Goal: Transaction & Acquisition: Purchase product/service

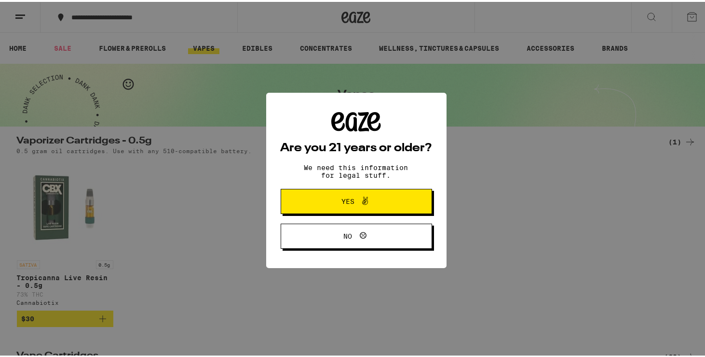
click at [355, 199] on span at bounding box center [363, 199] width 16 height 13
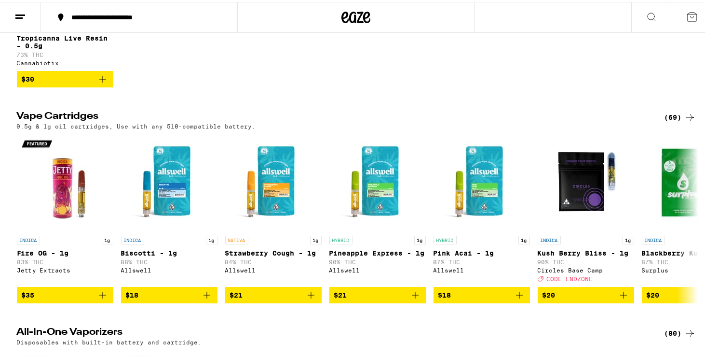
scroll to position [241, 0]
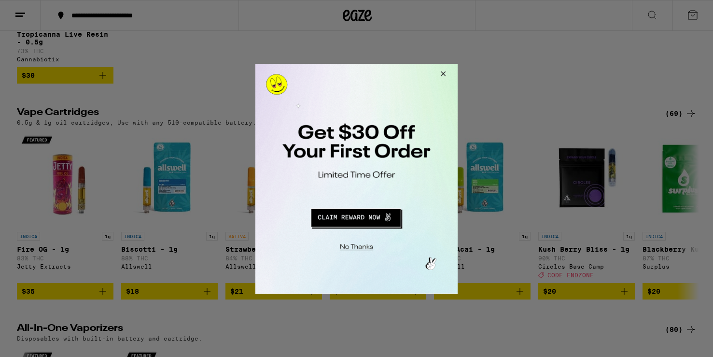
click at [444, 75] on button "Close Modal" at bounding box center [441, 74] width 26 height 23
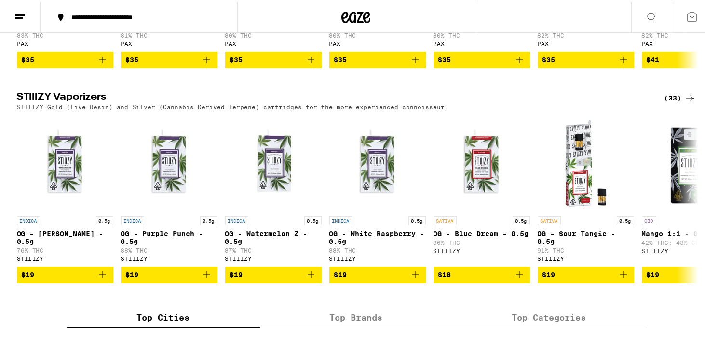
scroll to position [917, 0]
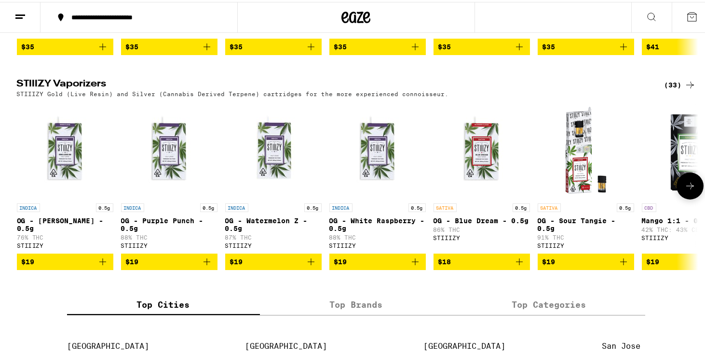
click at [685, 190] on icon at bounding box center [691, 184] width 12 height 12
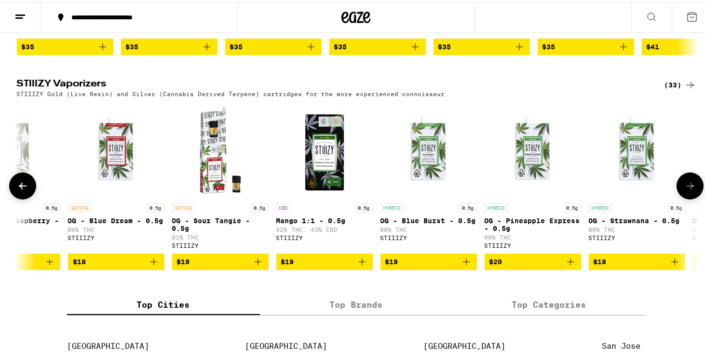
scroll to position [0, 574]
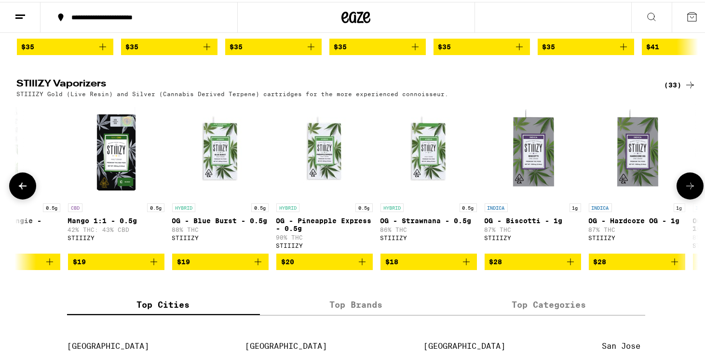
click at [325, 196] on img "Open page for OG - Pineapple Express - 0.5g from STIIIZY" at bounding box center [324, 148] width 96 height 96
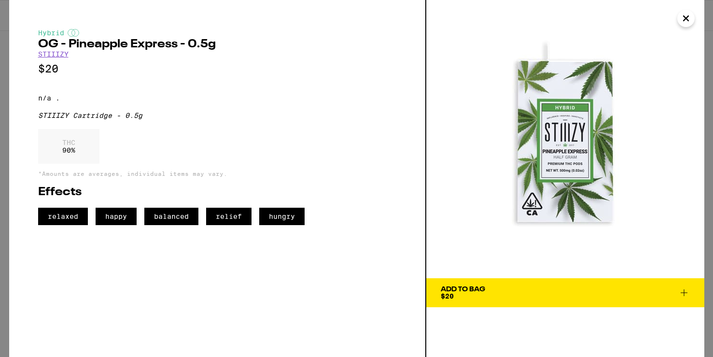
click at [680, 18] on icon "Close" at bounding box center [686, 18] width 12 height 14
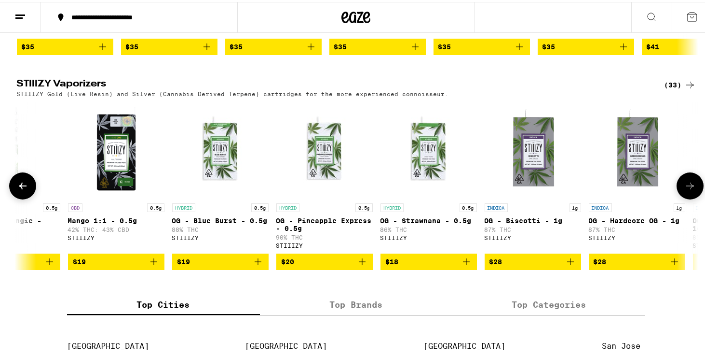
click at [683, 197] on button at bounding box center [690, 183] width 27 height 27
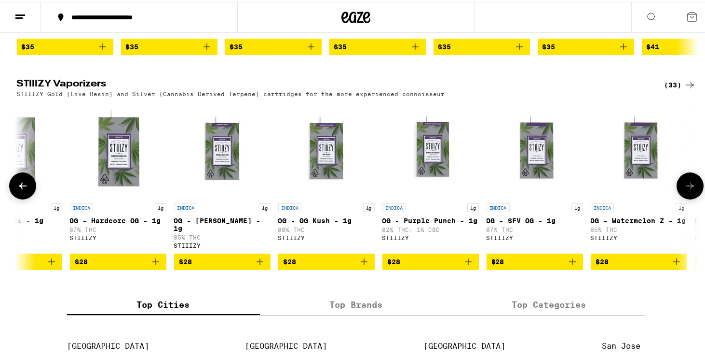
scroll to position [0, 1148]
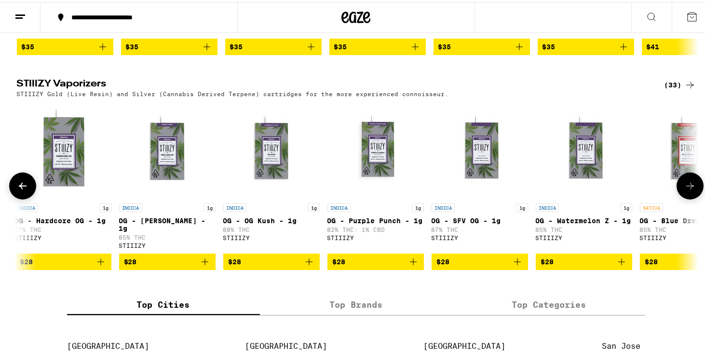
click at [683, 197] on button at bounding box center [690, 183] width 27 height 27
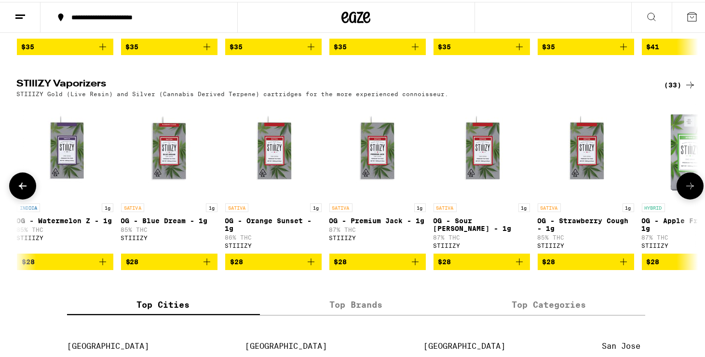
scroll to position [0, 1722]
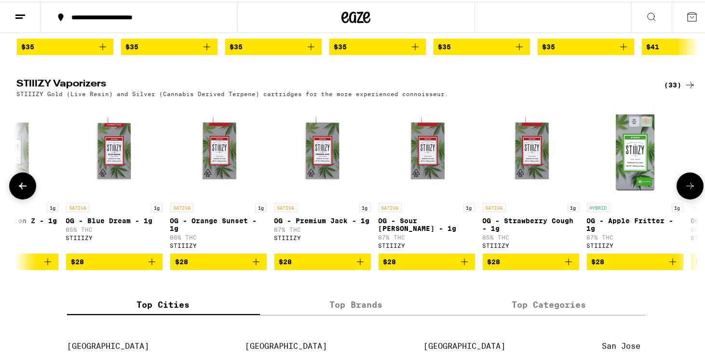
click at [685, 190] on icon at bounding box center [691, 184] width 12 height 12
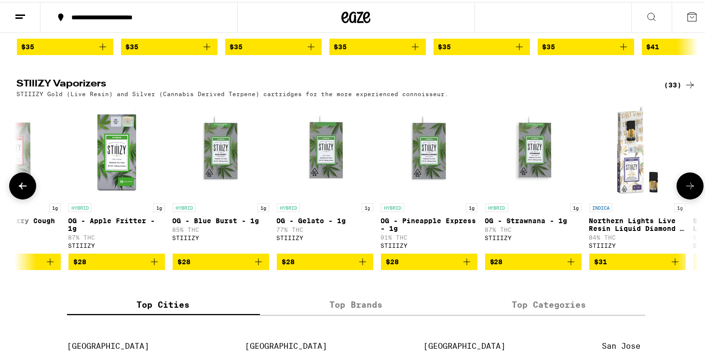
scroll to position [0, 2296]
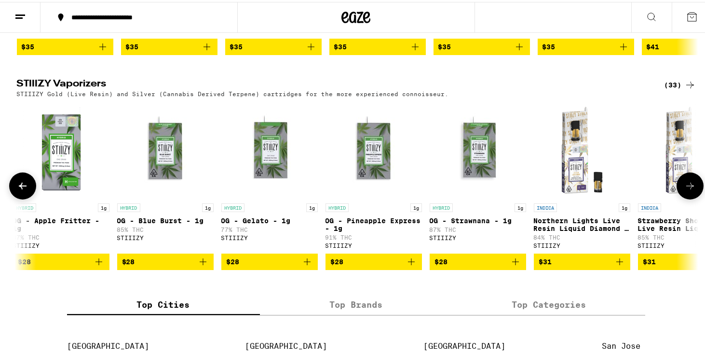
click at [686, 187] on icon at bounding box center [690, 183] width 8 height 7
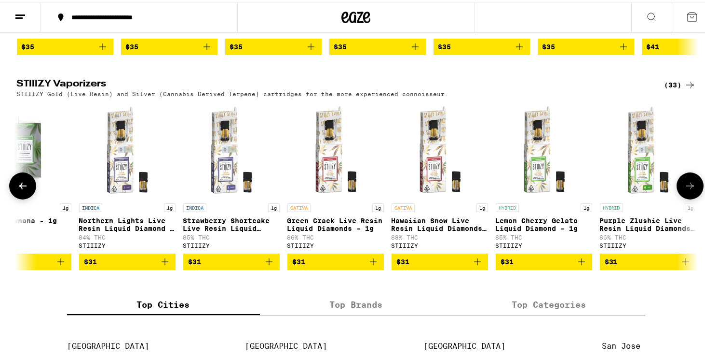
scroll to position [0, 2759]
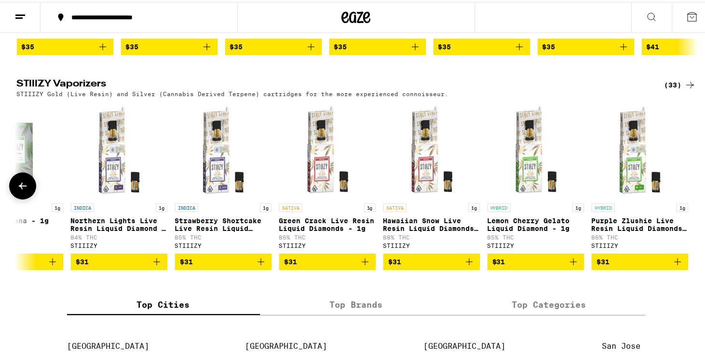
click at [21, 190] on icon at bounding box center [23, 184] width 12 height 12
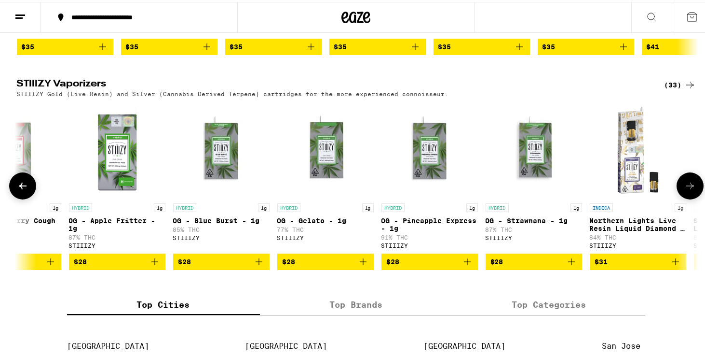
scroll to position [0, 2185]
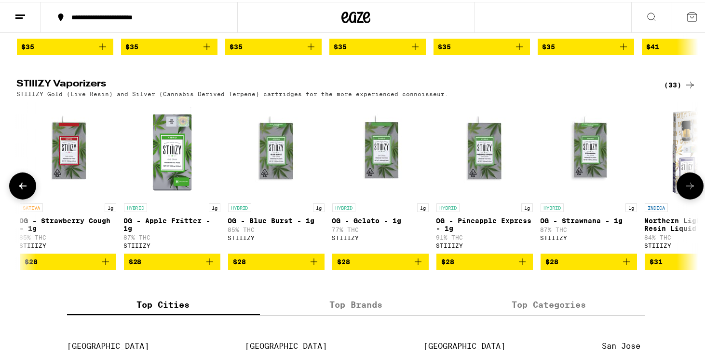
click at [15, 197] on button at bounding box center [22, 183] width 27 height 27
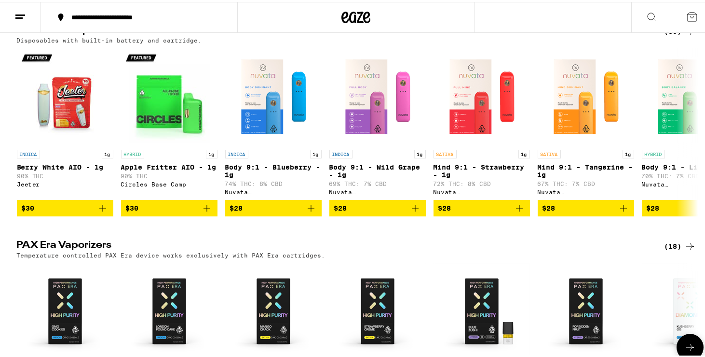
scroll to position [531, 0]
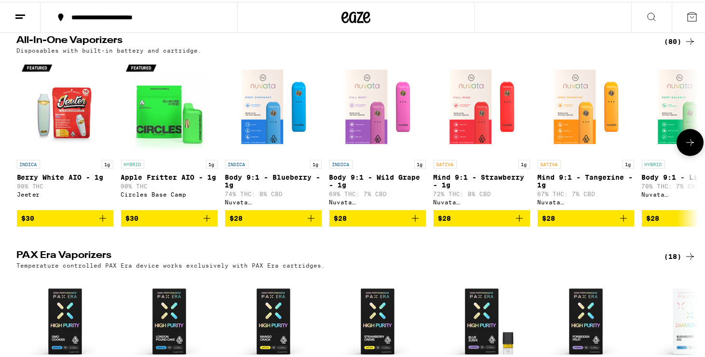
click at [686, 146] on icon at bounding box center [691, 141] width 12 height 12
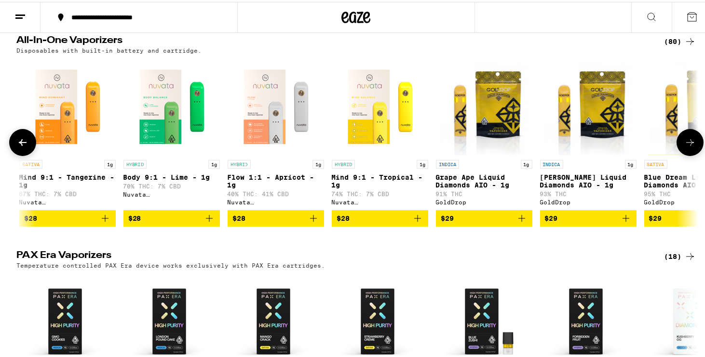
scroll to position [0, 574]
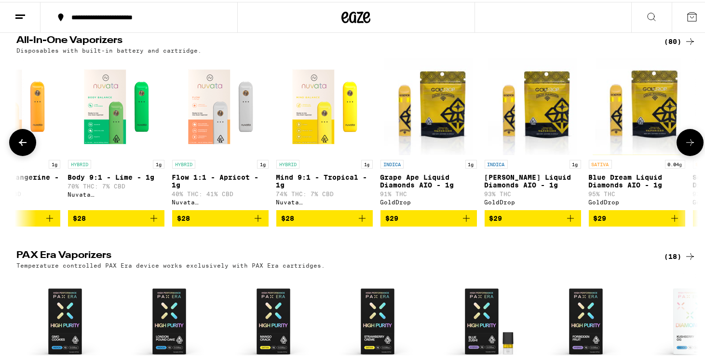
click at [686, 146] on icon at bounding box center [691, 141] width 12 height 12
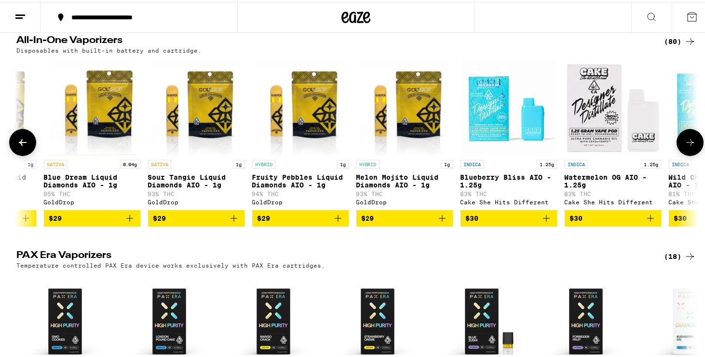
scroll to position [0, 1148]
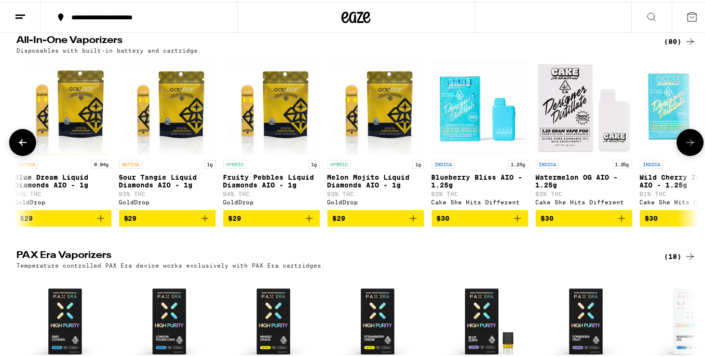
click at [686, 146] on icon at bounding box center [691, 141] width 12 height 12
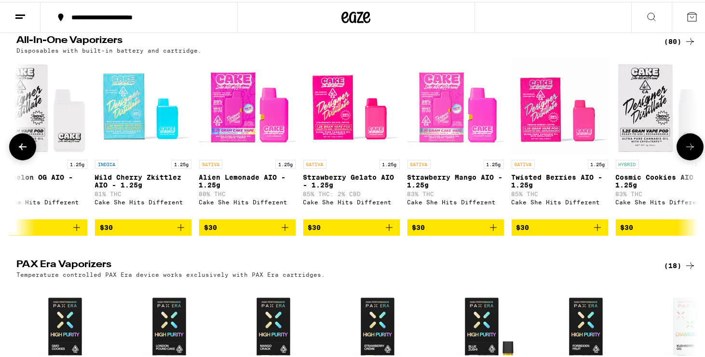
scroll to position [0, 1722]
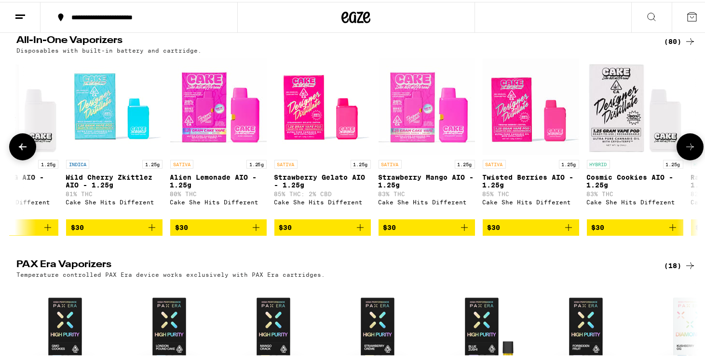
click at [19, 148] on icon at bounding box center [23, 144] width 8 height 7
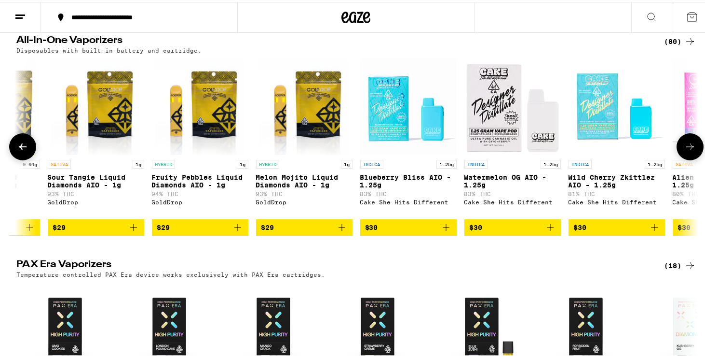
scroll to position [0, 1148]
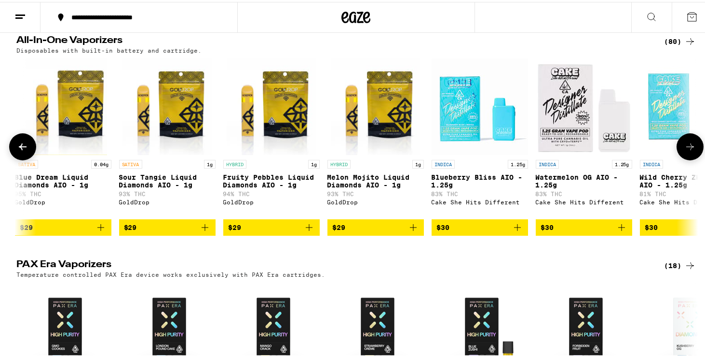
click at [686, 151] on icon at bounding box center [691, 145] width 12 height 12
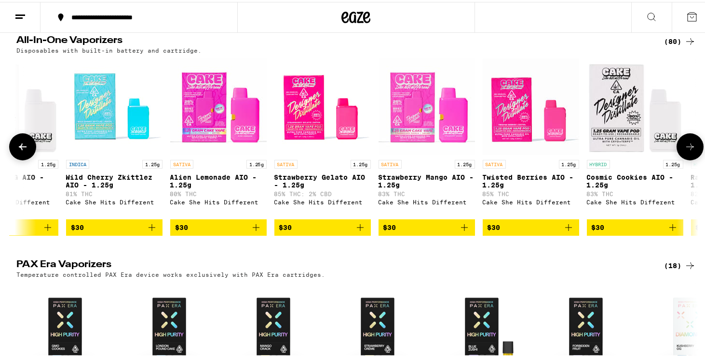
click at [686, 151] on icon at bounding box center [691, 145] width 12 height 12
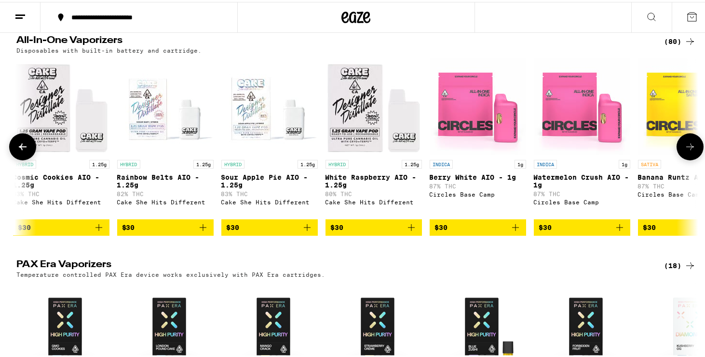
click at [686, 151] on icon at bounding box center [691, 145] width 12 height 12
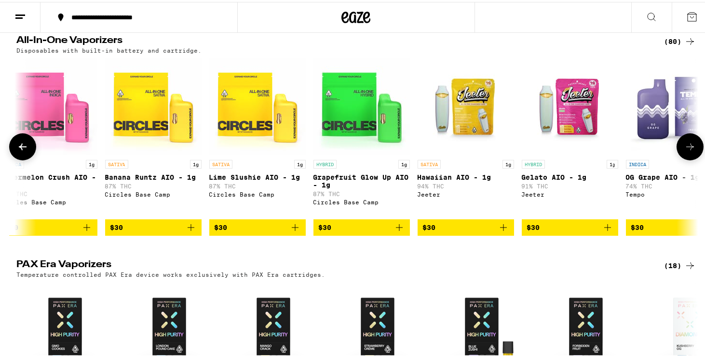
scroll to position [0, 2870]
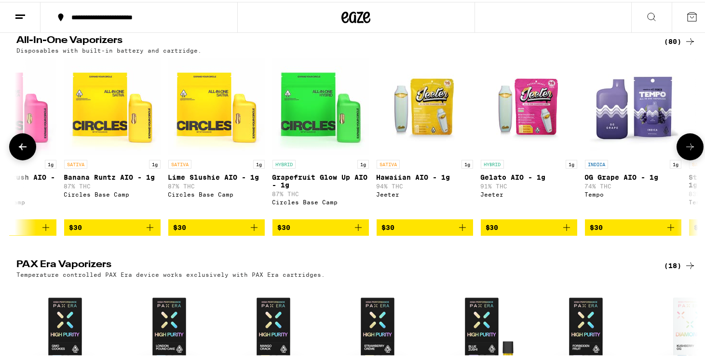
click at [686, 151] on icon at bounding box center [691, 145] width 12 height 12
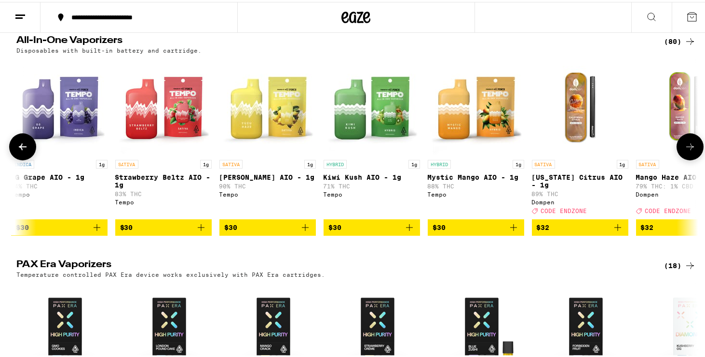
click at [686, 151] on icon at bounding box center [691, 145] width 12 height 12
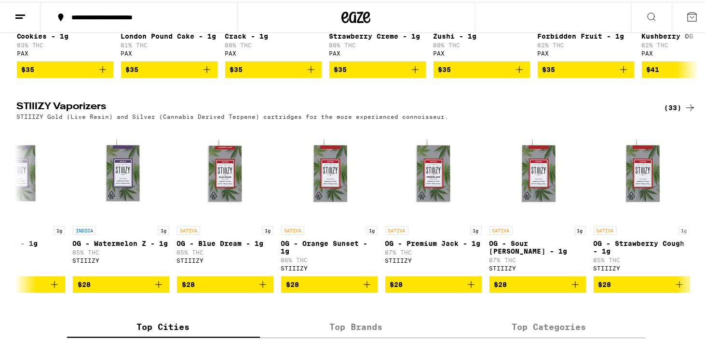
scroll to position [917, 0]
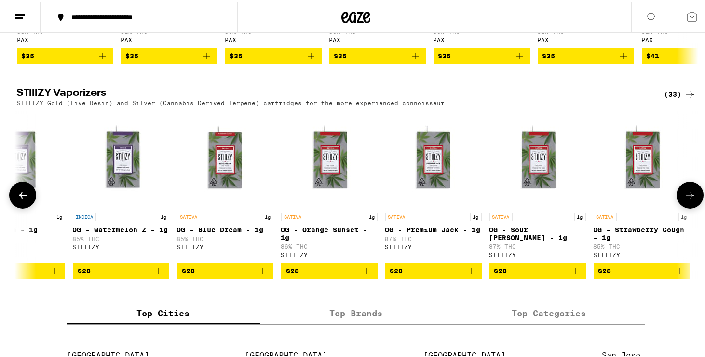
click at [681, 206] on button at bounding box center [690, 192] width 27 height 27
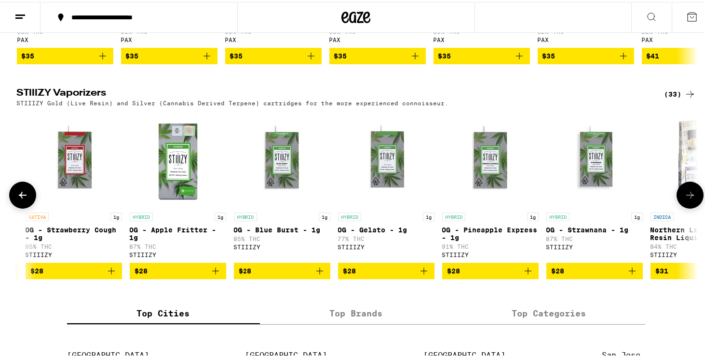
scroll to position [0, 2185]
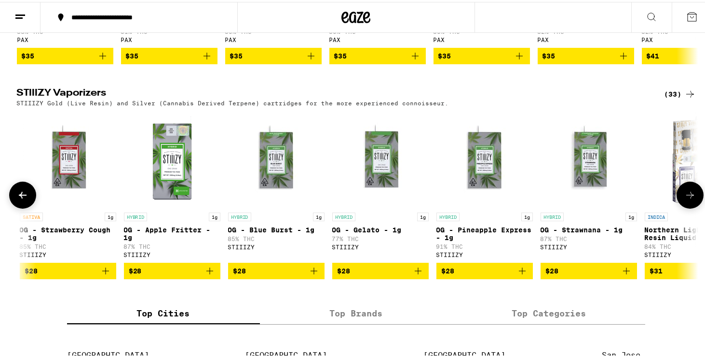
click at [681, 206] on button at bounding box center [690, 192] width 27 height 27
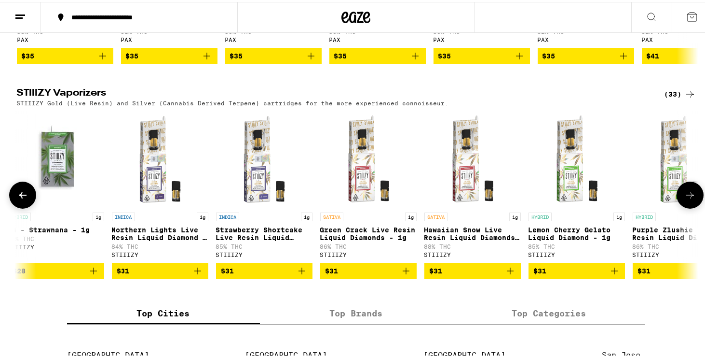
scroll to position [0, 2759]
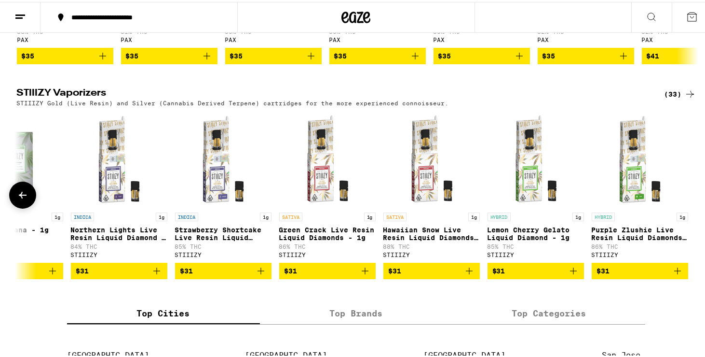
click at [698, 206] on div at bounding box center [690, 192] width 27 height 27
click at [19, 196] on icon at bounding box center [23, 193] width 8 height 7
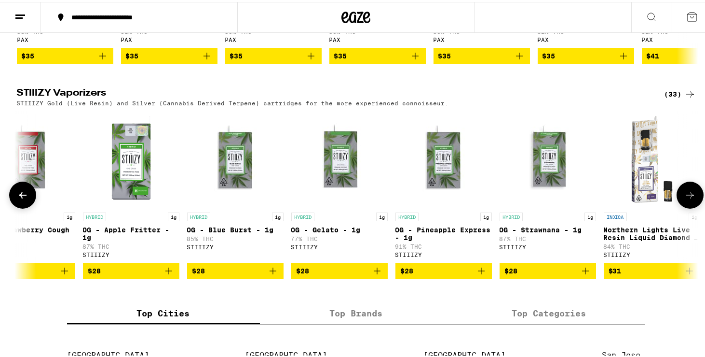
scroll to position [0, 2185]
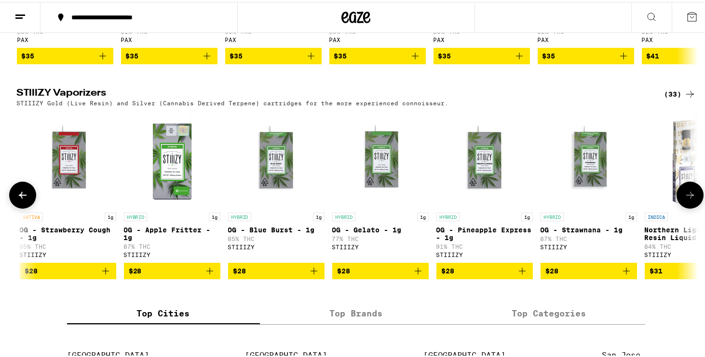
click at [19, 196] on icon at bounding box center [23, 193] width 8 height 7
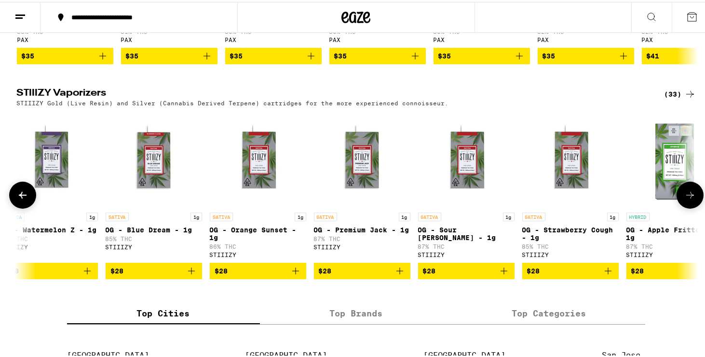
scroll to position [0, 1611]
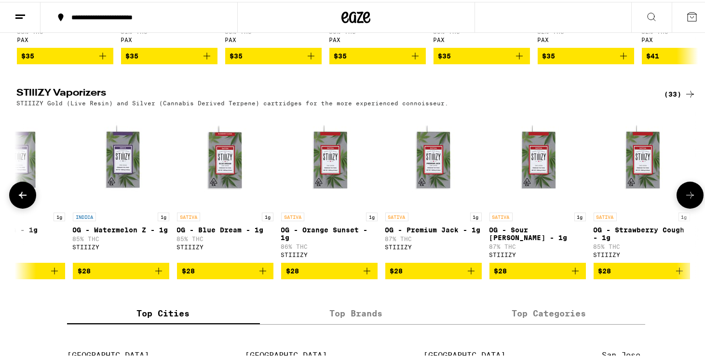
click at [19, 196] on icon at bounding box center [23, 193] width 8 height 7
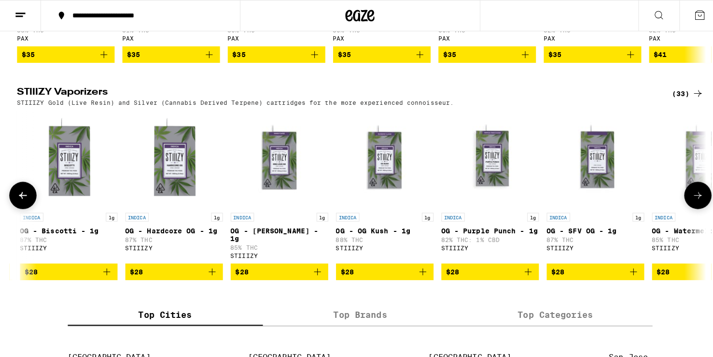
scroll to position [0, 1037]
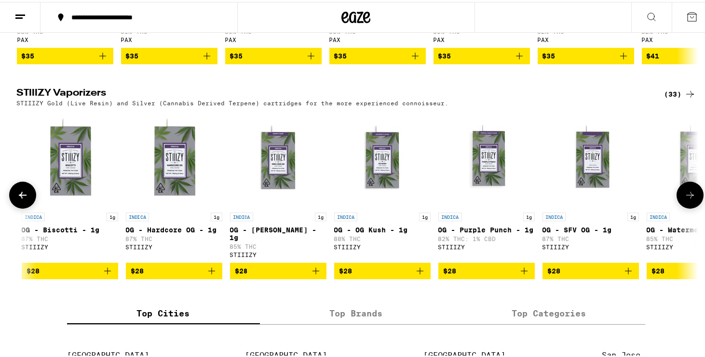
click at [371, 232] on p "OG - OG Kush - 1g" at bounding box center [382, 228] width 96 height 8
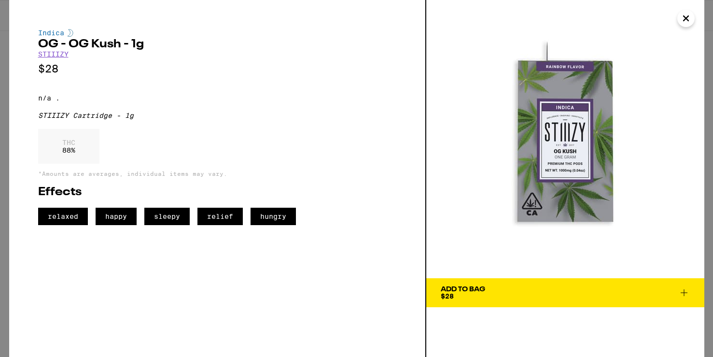
click at [685, 20] on icon "Close" at bounding box center [686, 18] width 12 height 14
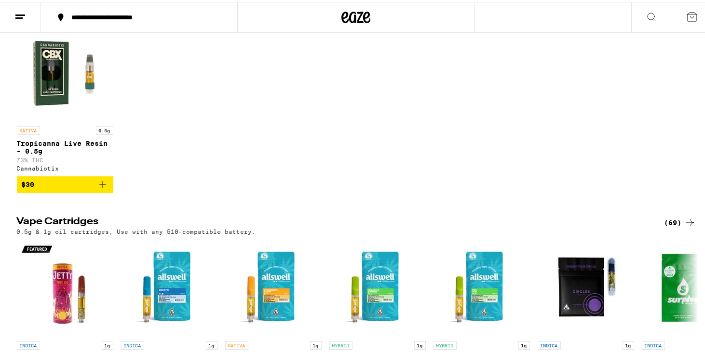
scroll to position [241, 0]
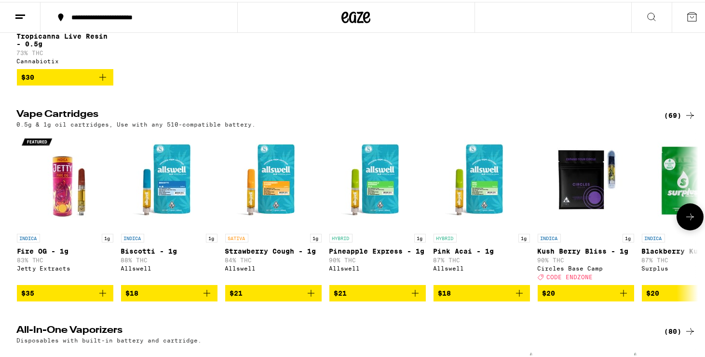
click at [685, 220] on icon at bounding box center [691, 215] width 12 height 12
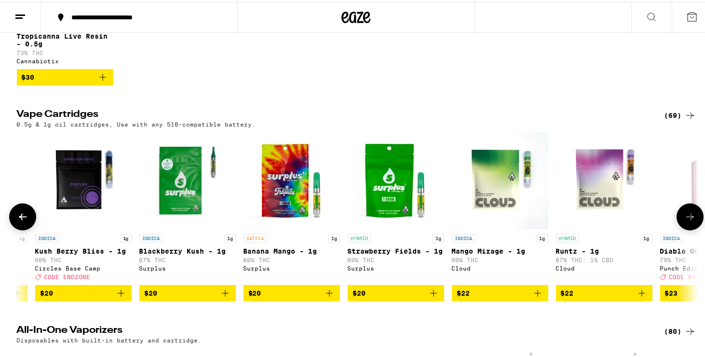
scroll to position [0, 574]
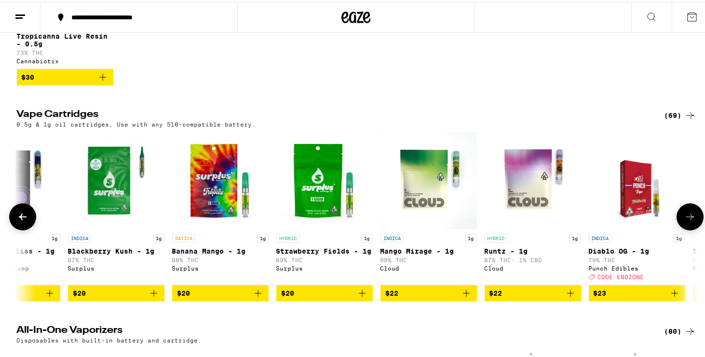
click at [685, 220] on icon at bounding box center [691, 215] width 12 height 12
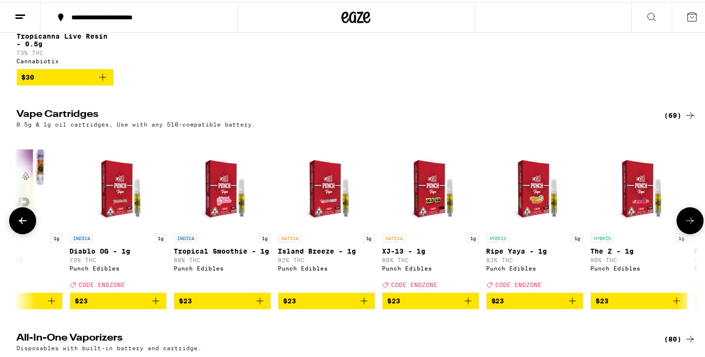
scroll to position [0, 1148]
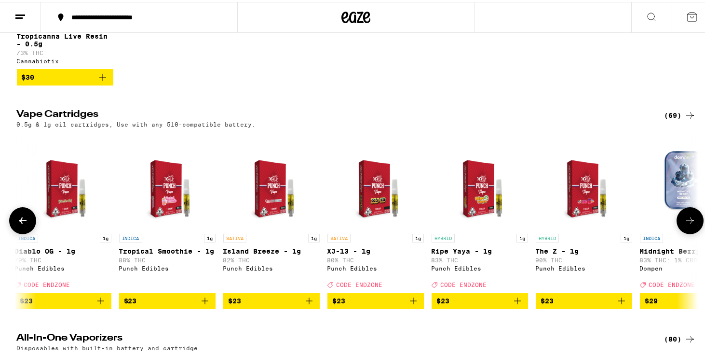
click at [685, 224] on icon at bounding box center [691, 219] width 12 height 12
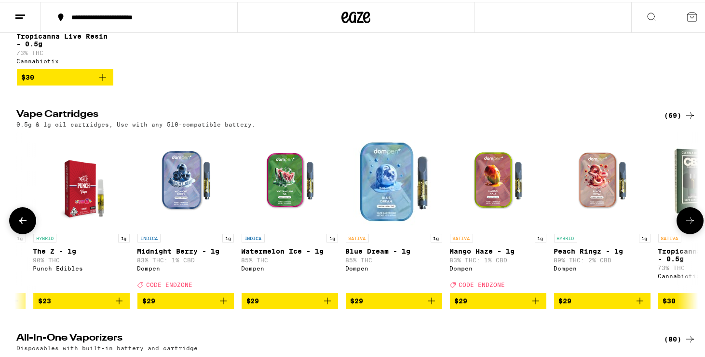
scroll to position [0, 1722]
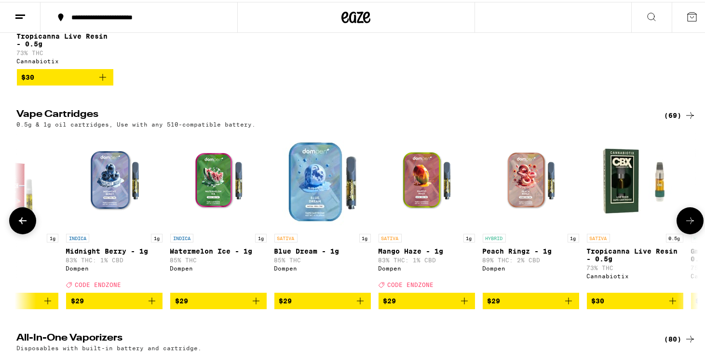
click at [685, 224] on icon at bounding box center [691, 219] width 12 height 12
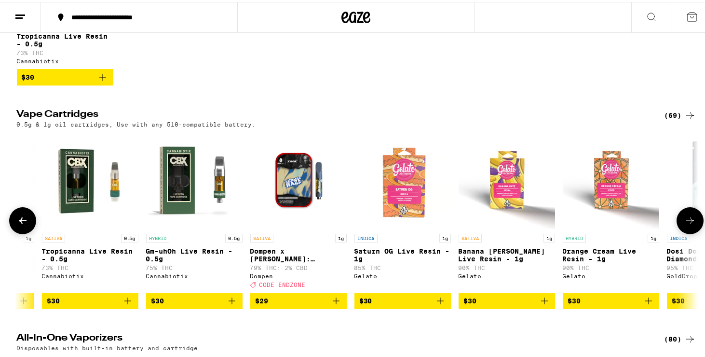
scroll to position [0, 2296]
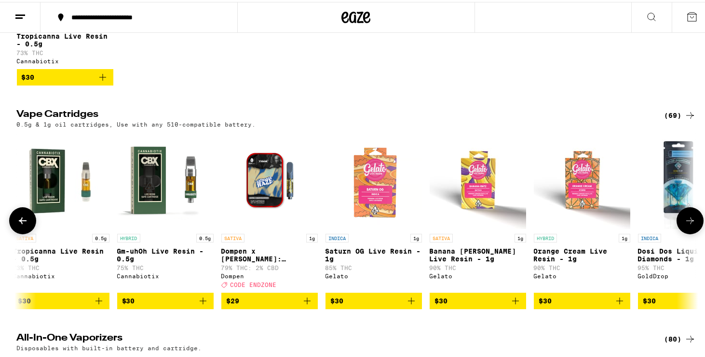
click at [685, 224] on icon at bounding box center [691, 219] width 12 height 12
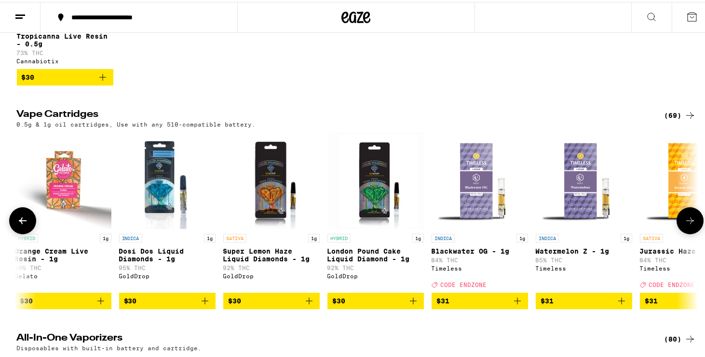
scroll to position [0, 2870]
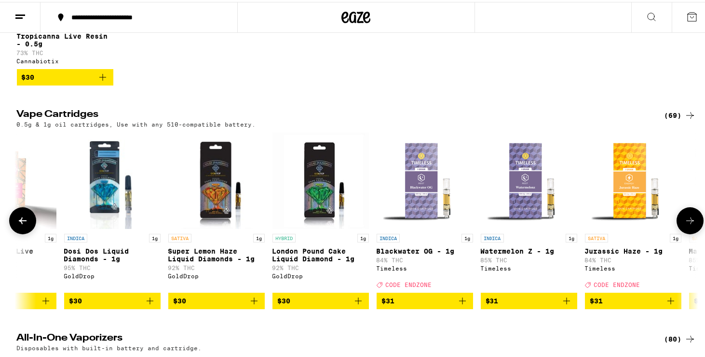
click at [685, 224] on icon at bounding box center [691, 219] width 12 height 12
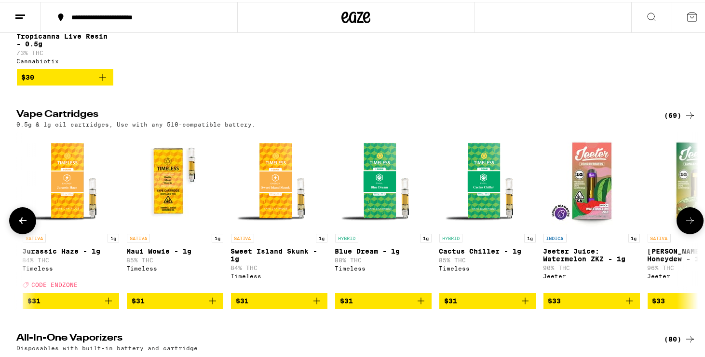
scroll to position [0, 3445]
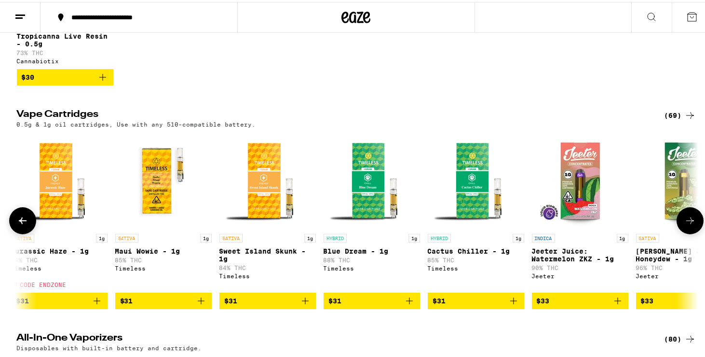
click at [685, 224] on icon at bounding box center [691, 219] width 12 height 12
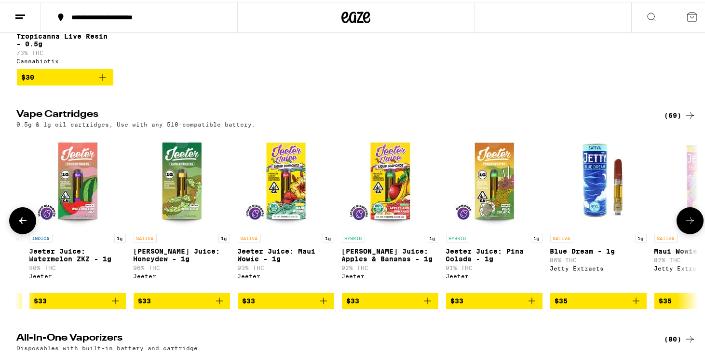
scroll to position [0, 4019]
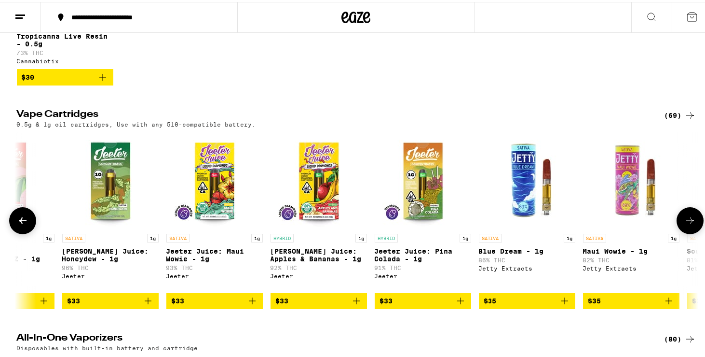
click at [685, 224] on icon at bounding box center [691, 219] width 12 height 12
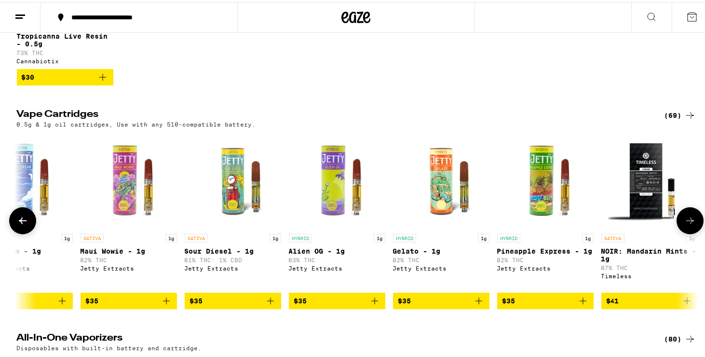
scroll to position [0, 4593]
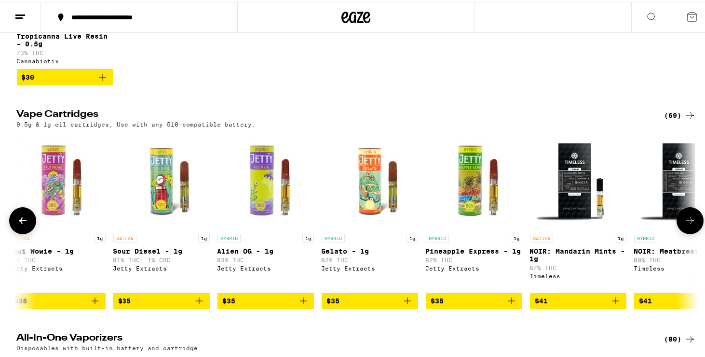
click at [685, 224] on icon at bounding box center [691, 219] width 12 height 12
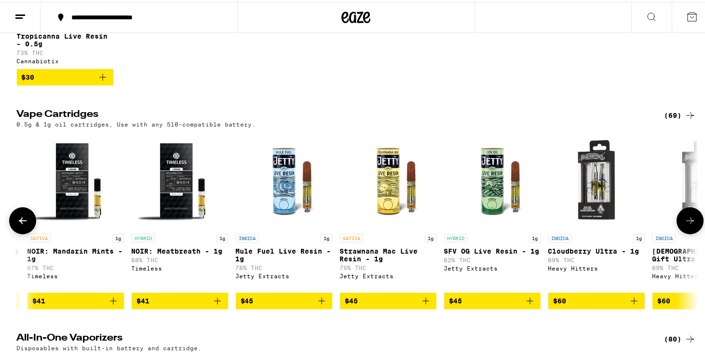
scroll to position [0, 5167]
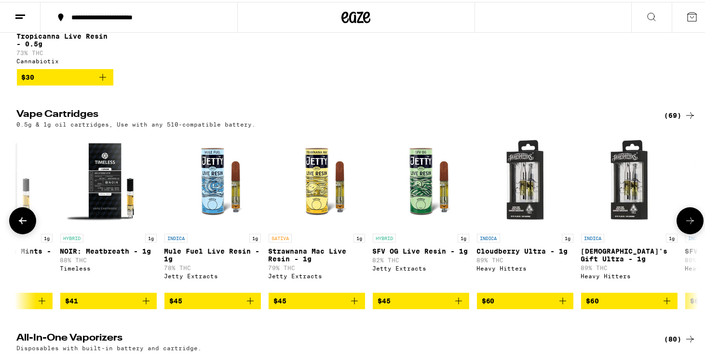
click at [685, 224] on icon at bounding box center [691, 219] width 12 height 12
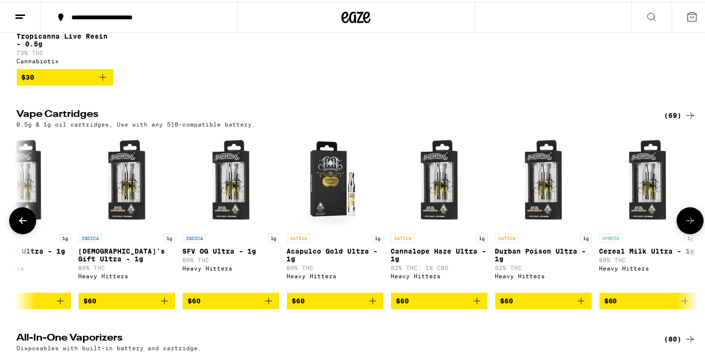
scroll to position [0, 5741]
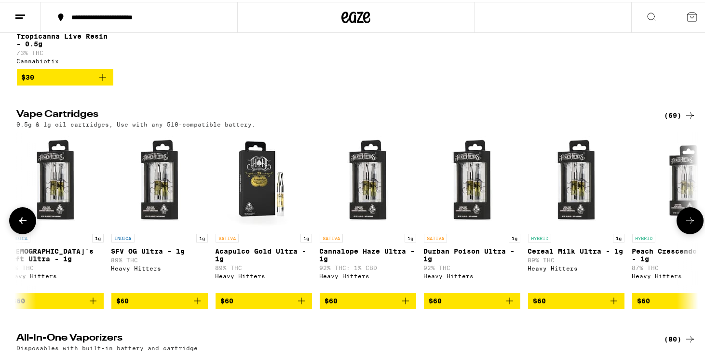
click at [685, 224] on icon at bounding box center [691, 219] width 12 height 12
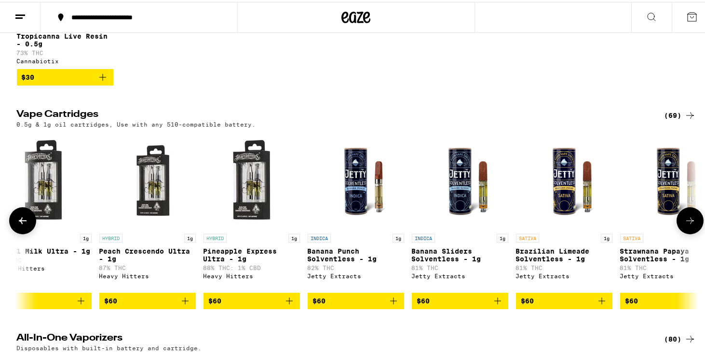
scroll to position [0, 6315]
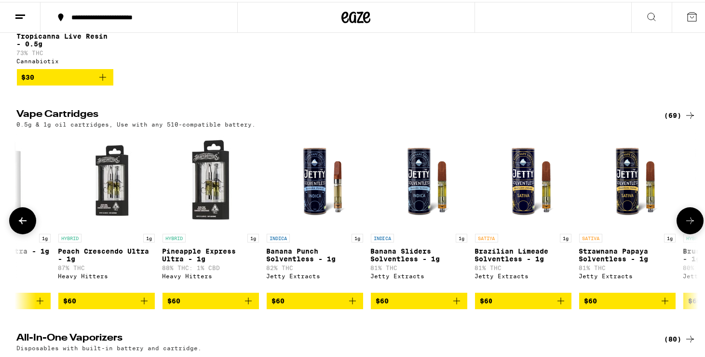
click at [685, 224] on icon at bounding box center [691, 219] width 12 height 12
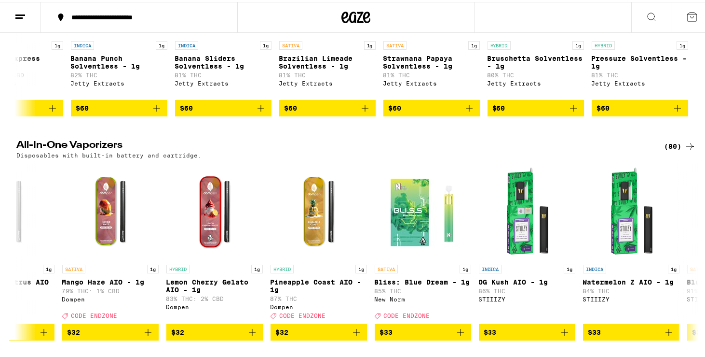
scroll to position [434, 0]
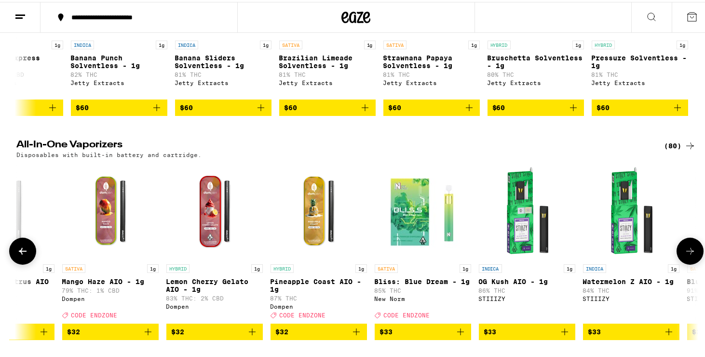
click at [691, 255] on icon at bounding box center [691, 249] width 12 height 12
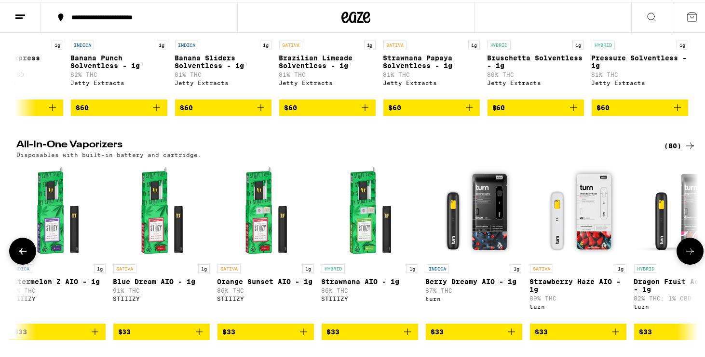
click at [691, 255] on icon at bounding box center [691, 249] width 12 height 12
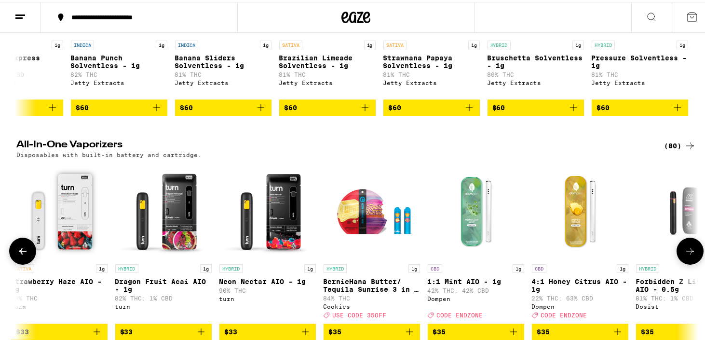
scroll to position [0, 5167]
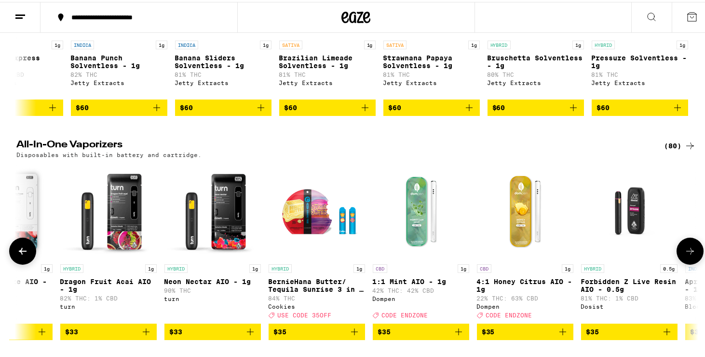
click at [691, 255] on icon at bounding box center [691, 249] width 12 height 12
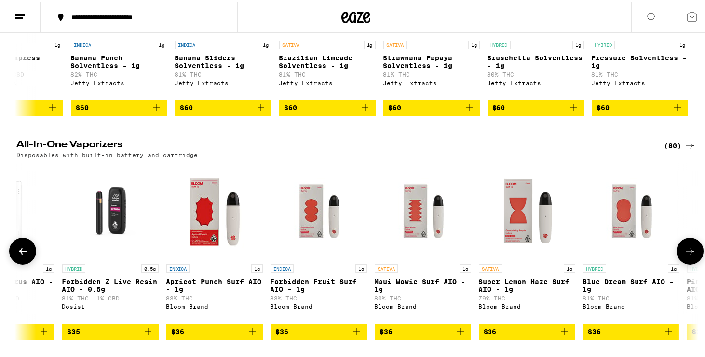
scroll to position [0, 5741]
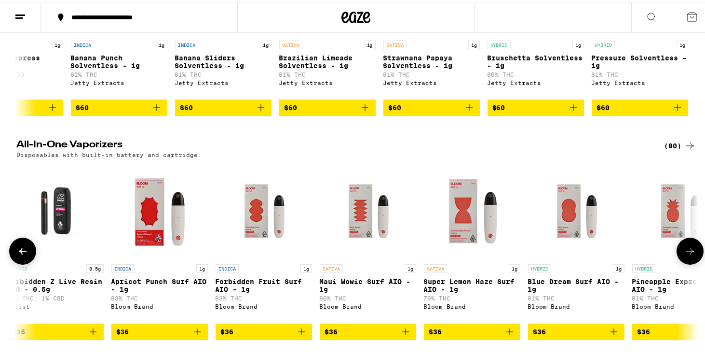
click at [691, 255] on icon at bounding box center [691, 249] width 12 height 12
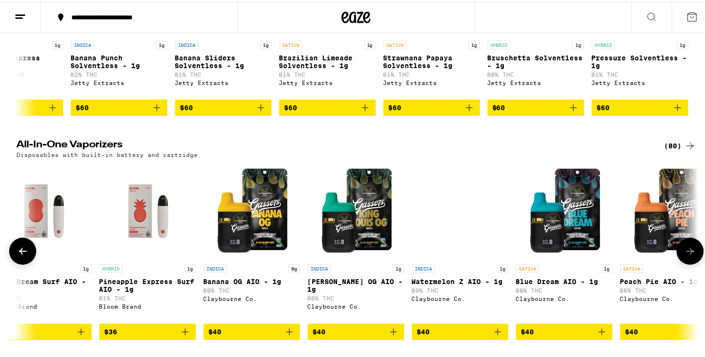
scroll to position [0, 6315]
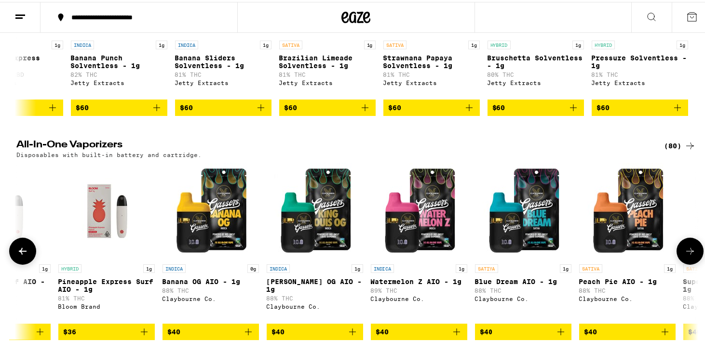
click at [691, 255] on icon at bounding box center [691, 249] width 12 height 12
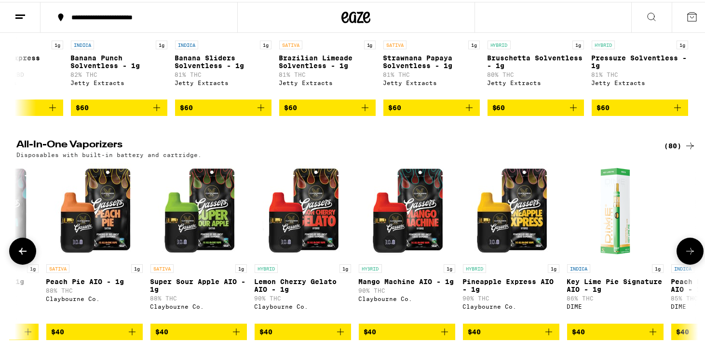
scroll to position [0, 6889]
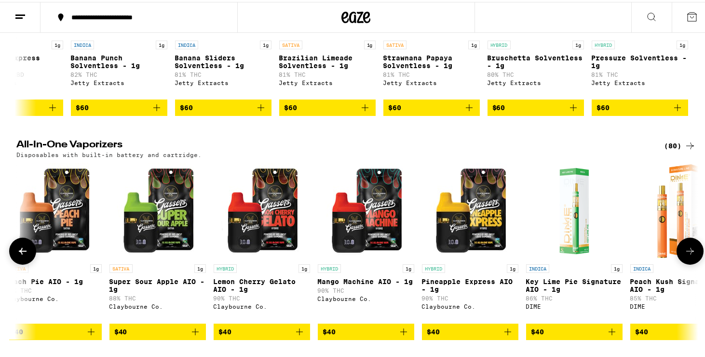
click at [691, 255] on icon at bounding box center [691, 249] width 12 height 12
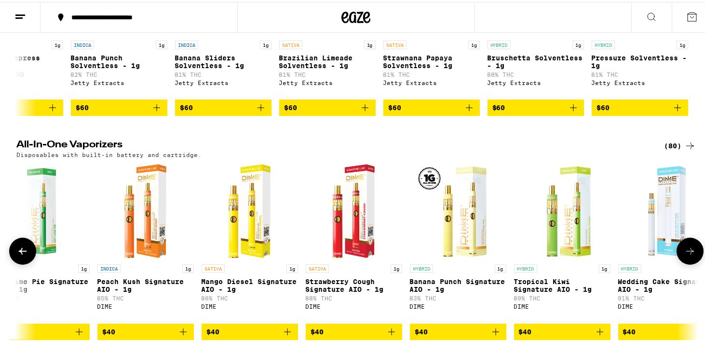
scroll to position [0, 7463]
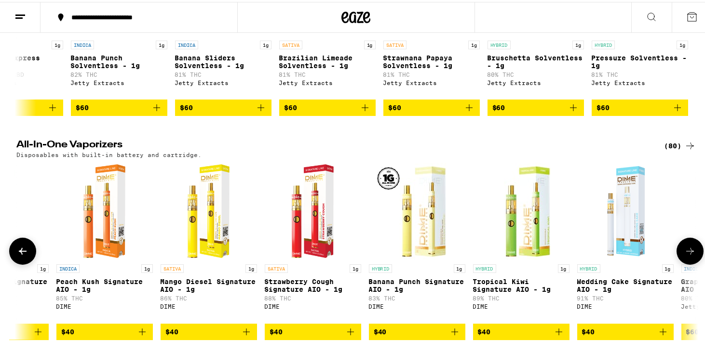
click at [691, 255] on icon at bounding box center [691, 249] width 12 height 12
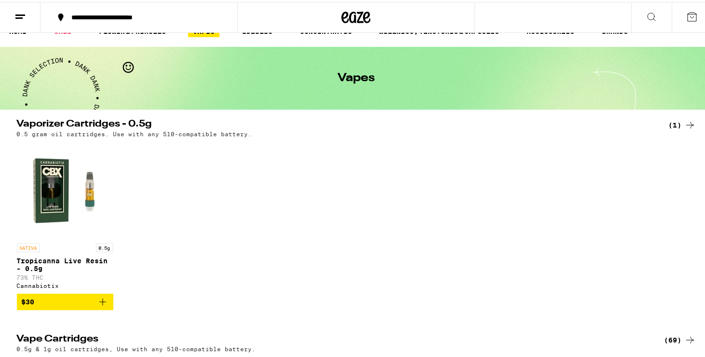
scroll to position [0, 0]
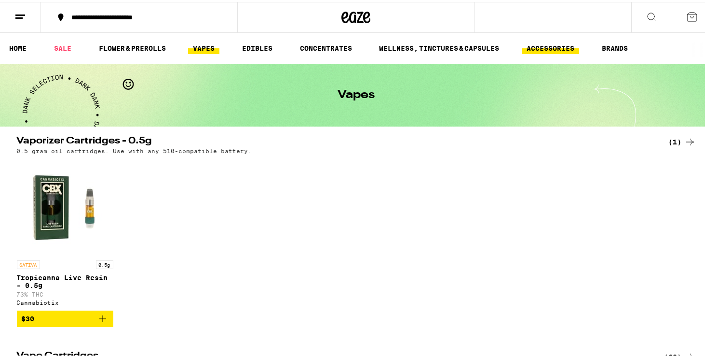
click at [563, 45] on link "ACCESSORIES" at bounding box center [550, 47] width 57 height 12
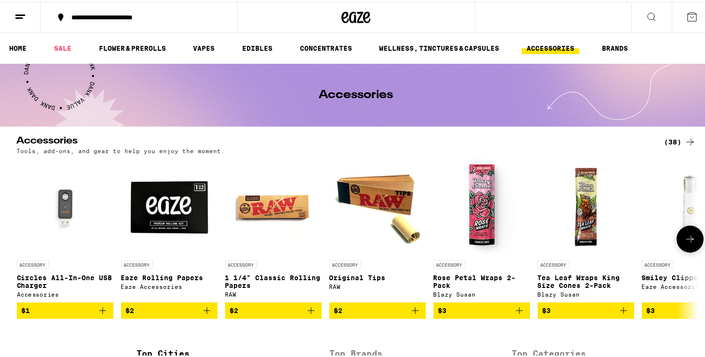
click at [689, 240] on icon at bounding box center [690, 236] width 8 height 7
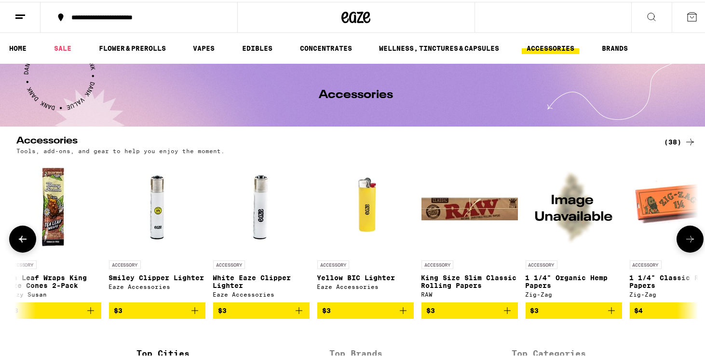
scroll to position [0, 574]
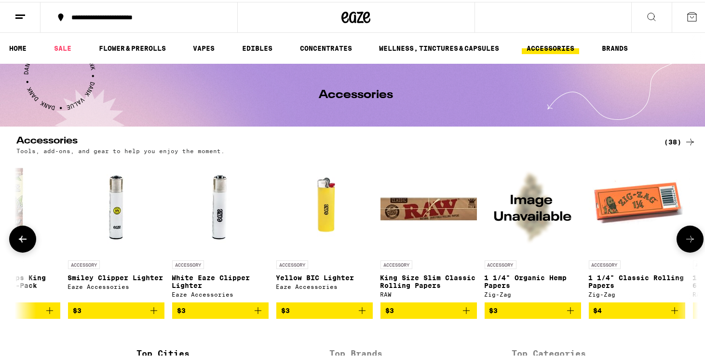
click at [689, 240] on icon at bounding box center [690, 236] width 8 height 7
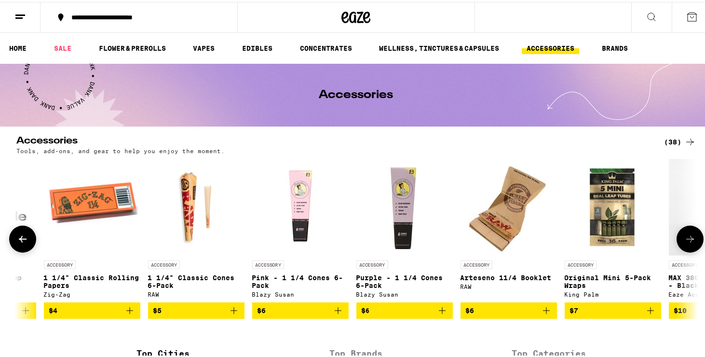
scroll to position [0, 1148]
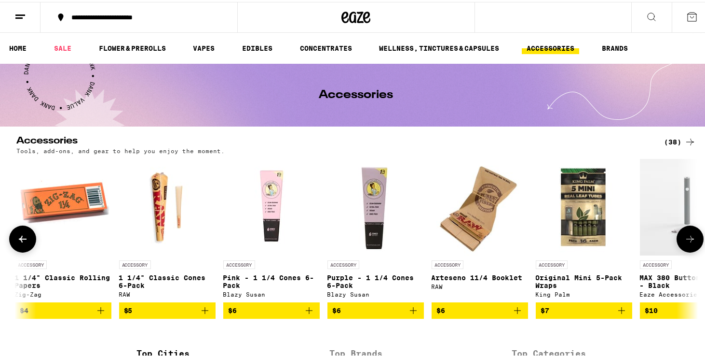
click at [689, 240] on icon at bounding box center [690, 236] width 8 height 7
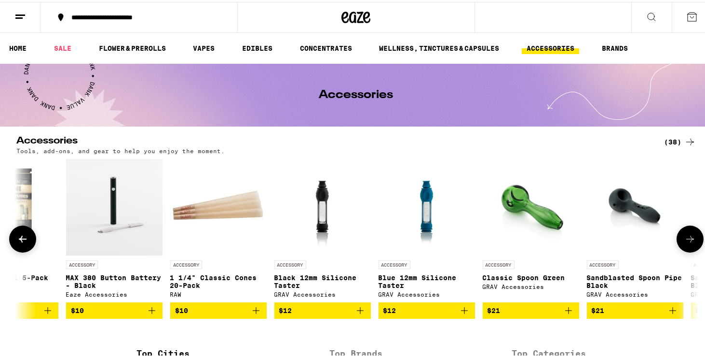
click at [689, 240] on icon at bounding box center [690, 236] width 8 height 7
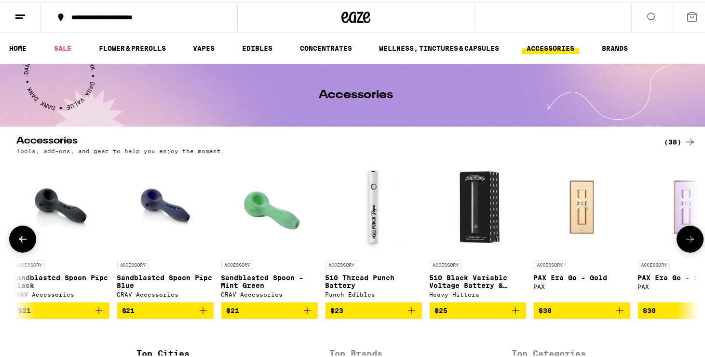
click at [689, 240] on icon at bounding box center [690, 236] width 8 height 7
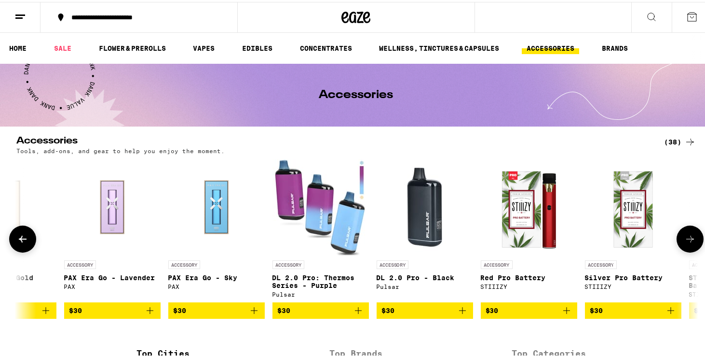
click at [689, 240] on icon at bounding box center [690, 236] width 8 height 7
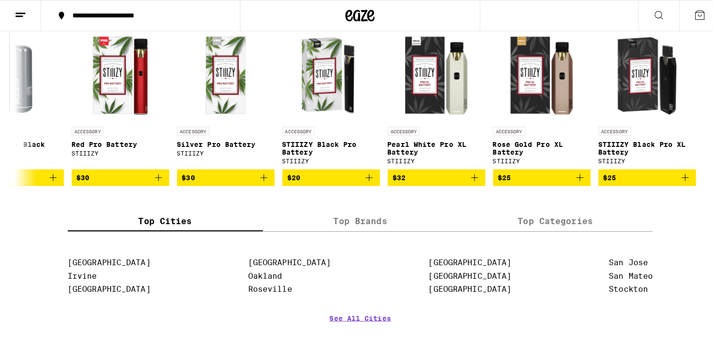
scroll to position [48, 0]
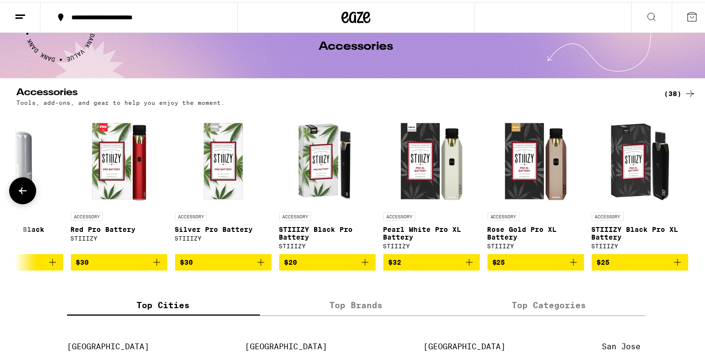
click at [536, 174] on img "Open page for Rose Gold Pro XL Battery from STIIIZY" at bounding box center [536, 157] width 96 height 96
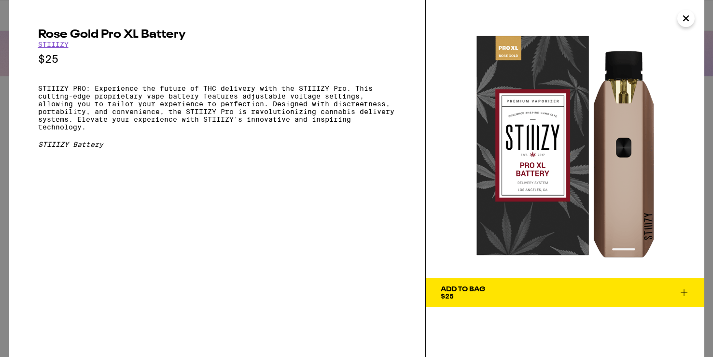
click at [689, 21] on icon "Close" at bounding box center [686, 18] width 12 height 14
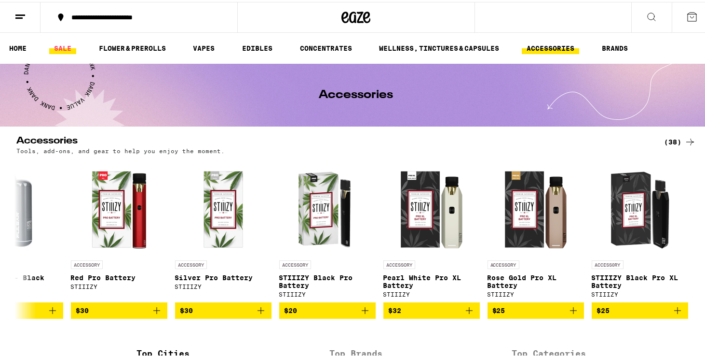
click at [67, 47] on link "SALE" at bounding box center [62, 47] width 27 height 12
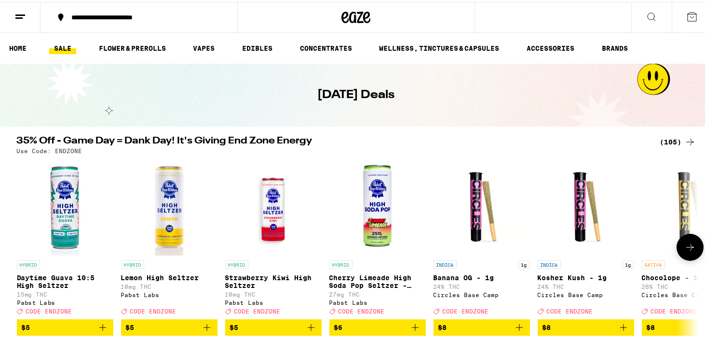
click at [687, 248] on icon at bounding box center [690, 245] width 8 height 7
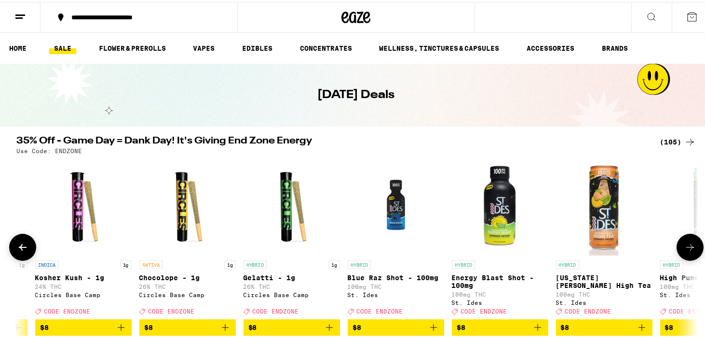
scroll to position [0, 574]
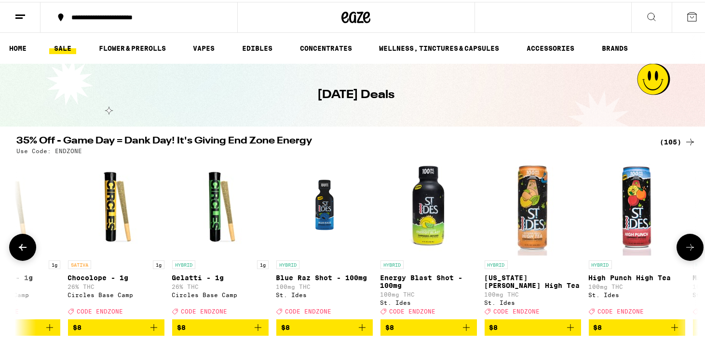
click at [687, 248] on icon at bounding box center [690, 245] width 8 height 7
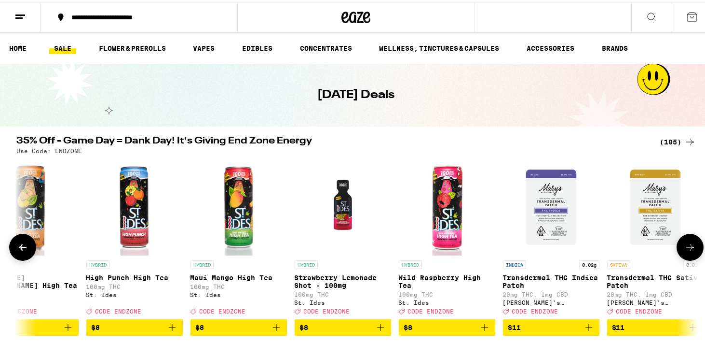
scroll to position [0, 1148]
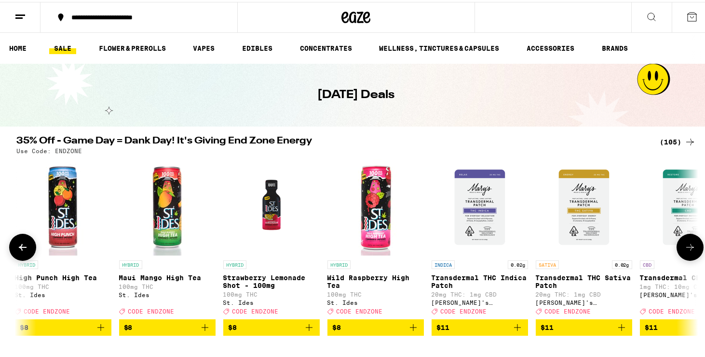
click at [687, 248] on icon at bounding box center [690, 245] width 8 height 7
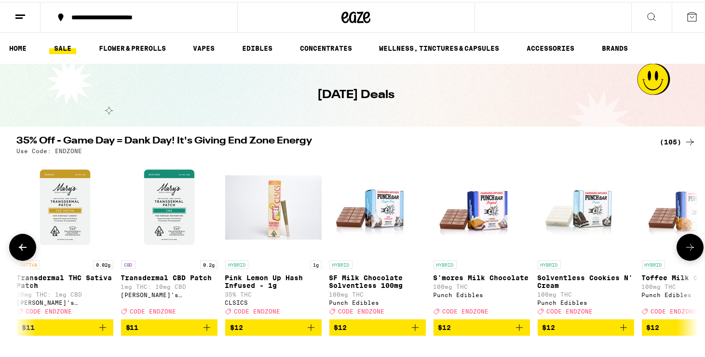
scroll to position [0, 1722]
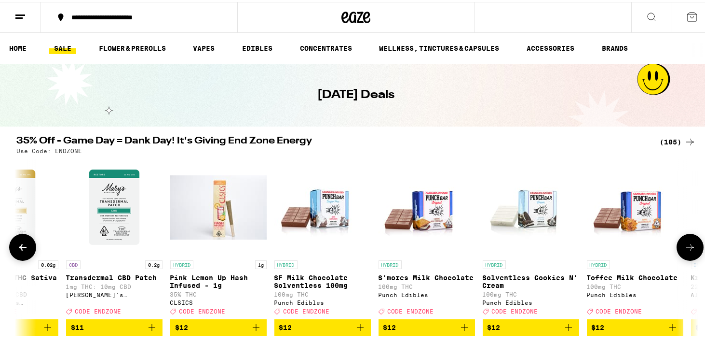
click at [687, 248] on icon at bounding box center [690, 245] width 8 height 7
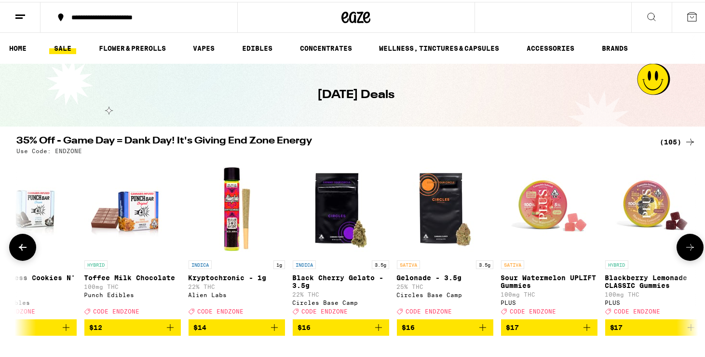
scroll to position [0, 2296]
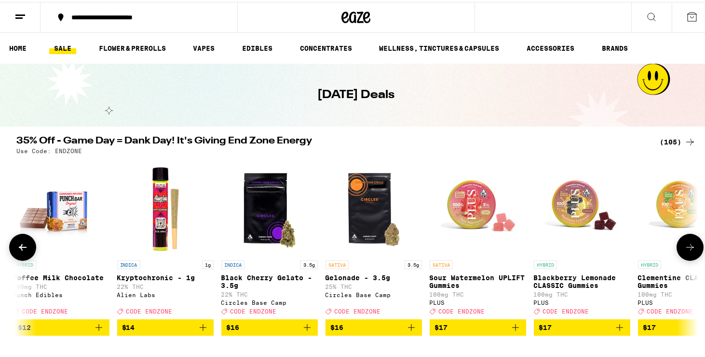
click at [687, 248] on icon at bounding box center [690, 245] width 8 height 7
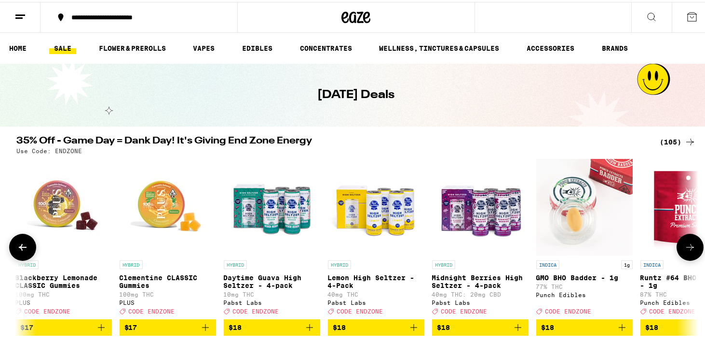
scroll to position [0, 2870]
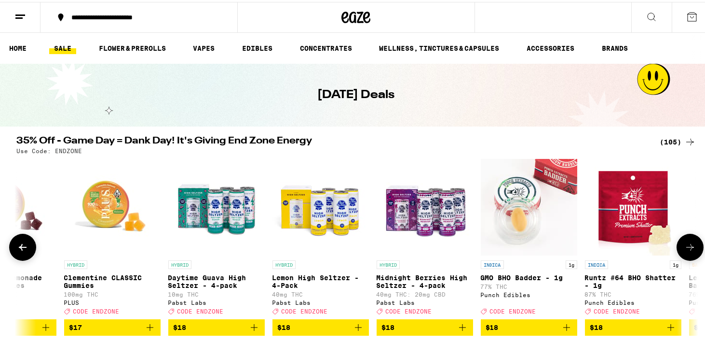
click at [687, 248] on icon at bounding box center [690, 245] width 8 height 7
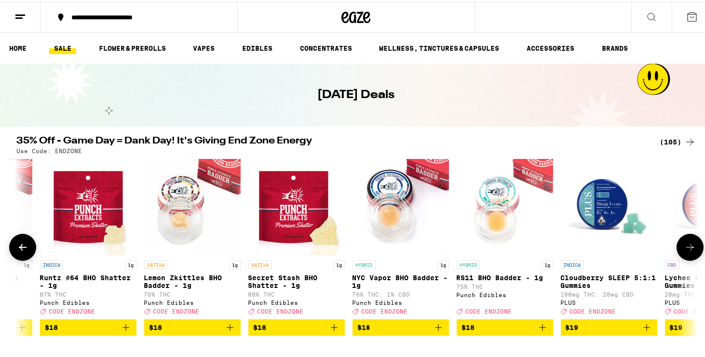
scroll to position [0, 3445]
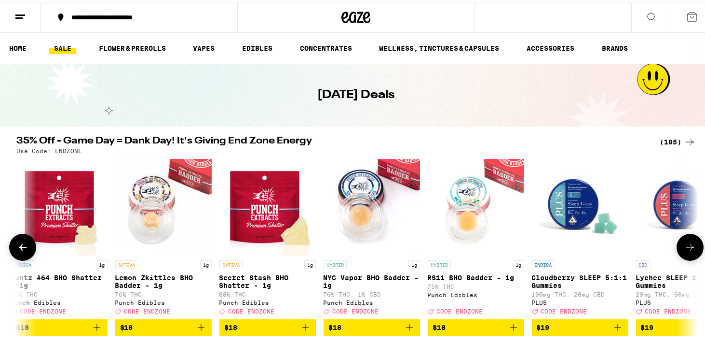
click at [687, 248] on icon at bounding box center [690, 245] width 8 height 7
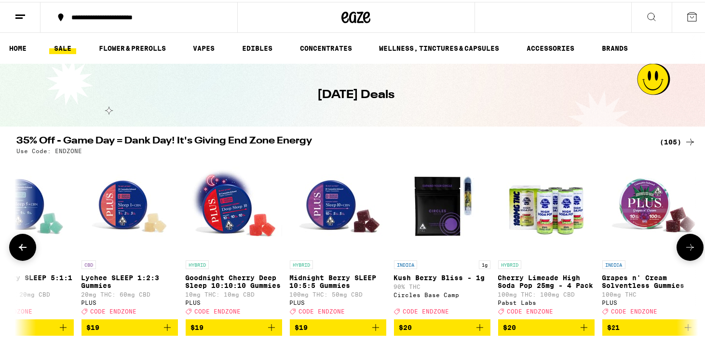
scroll to position [0, 4019]
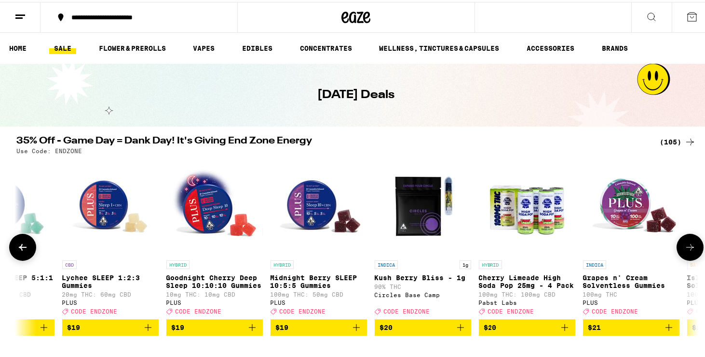
click at [687, 248] on icon at bounding box center [690, 245] width 8 height 7
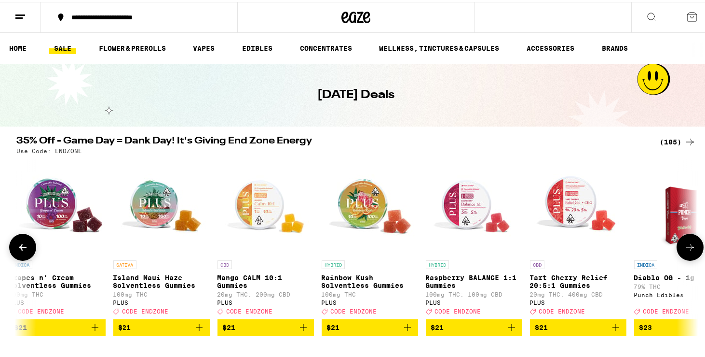
click at [687, 248] on icon at bounding box center [690, 245] width 8 height 7
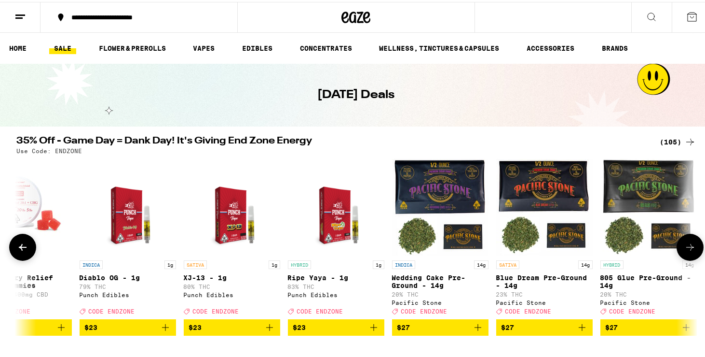
scroll to position [0, 5167]
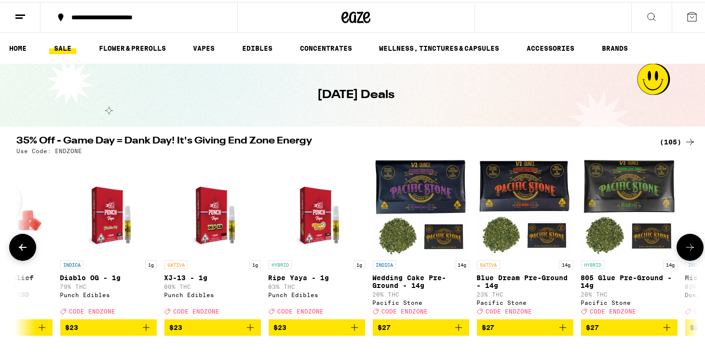
click at [687, 248] on icon at bounding box center [690, 245] width 8 height 7
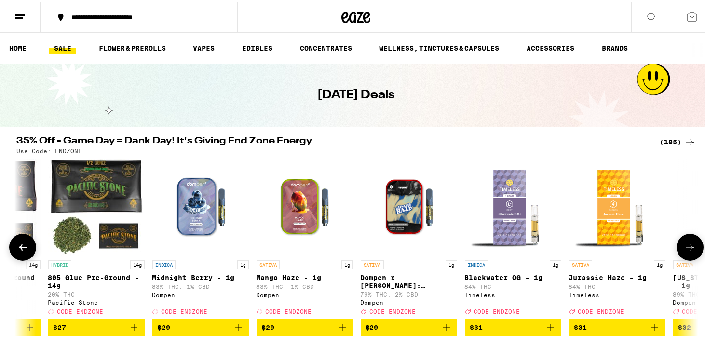
scroll to position [0, 5741]
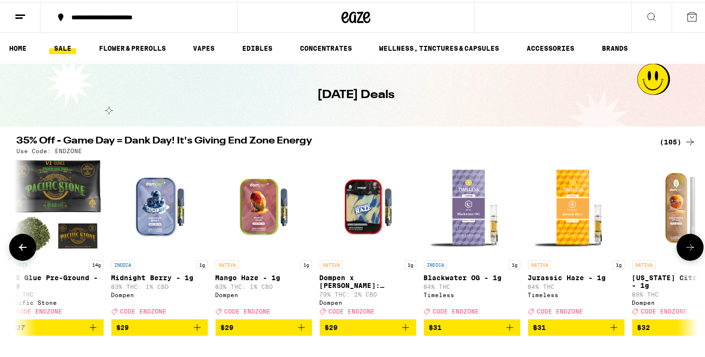
click at [687, 248] on icon at bounding box center [690, 245] width 8 height 7
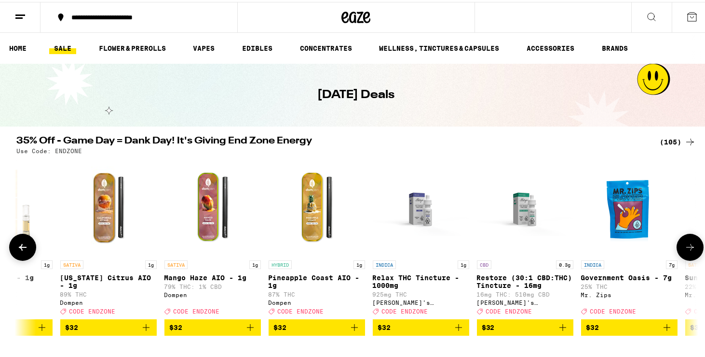
scroll to position [0, 6315]
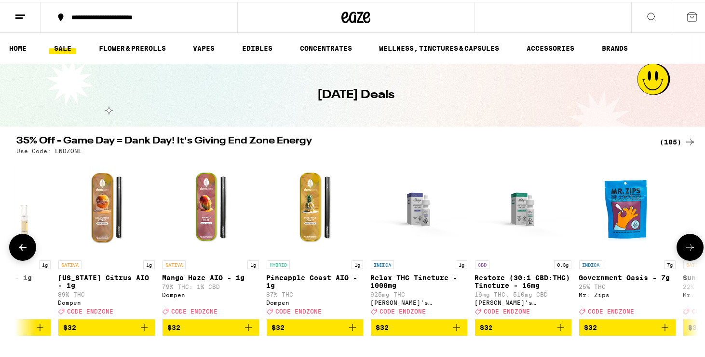
click at [686, 250] on icon at bounding box center [691, 245] width 12 height 12
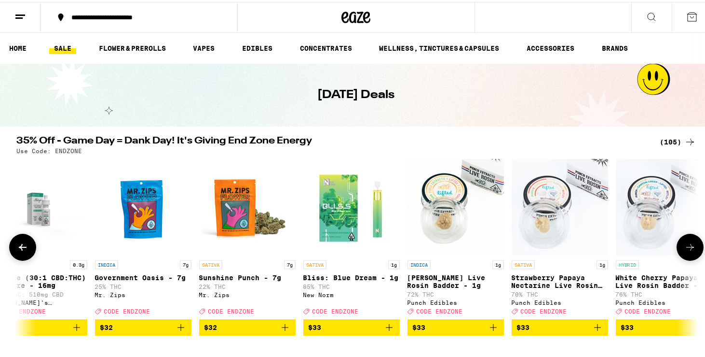
scroll to position [0, 6889]
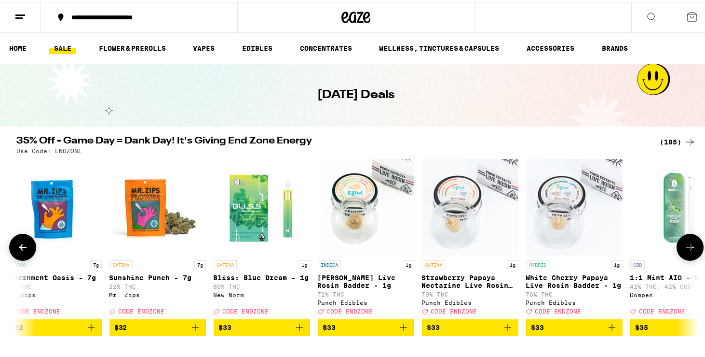
click at [686, 250] on icon at bounding box center [691, 245] width 12 height 12
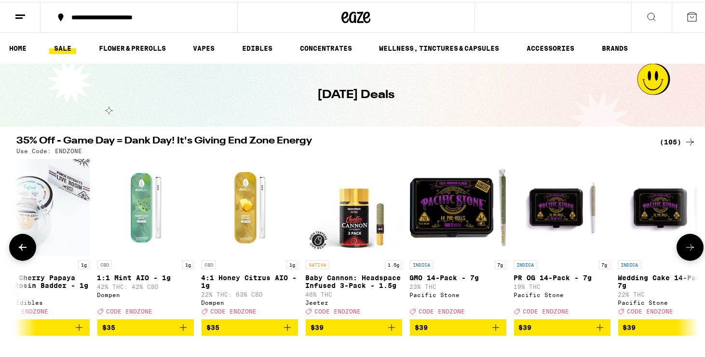
scroll to position [0, 7463]
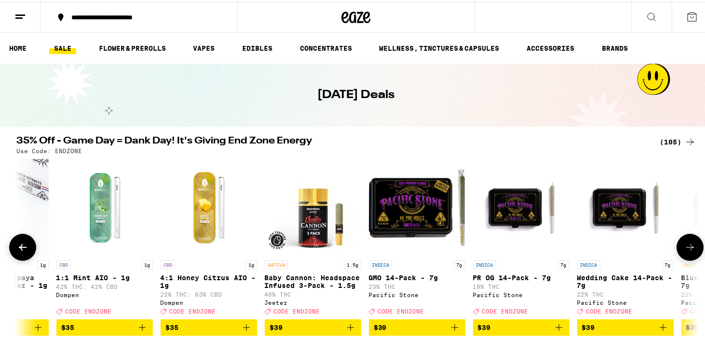
click at [686, 250] on icon at bounding box center [691, 245] width 12 height 12
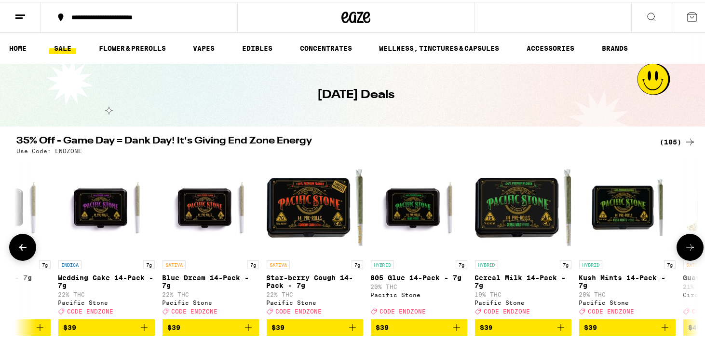
scroll to position [0, 8037]
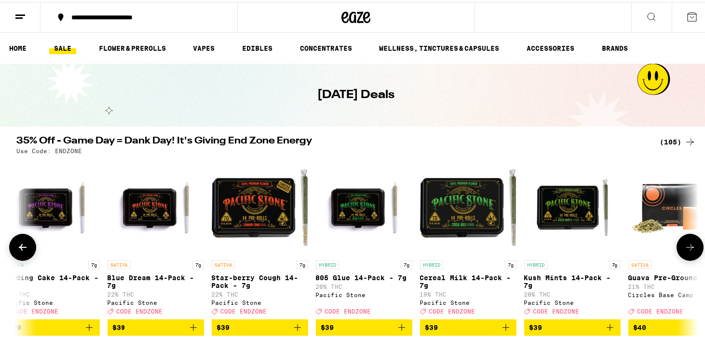
click at [686, 250] on icon at bounding box center [691, 245] width 12 height 12
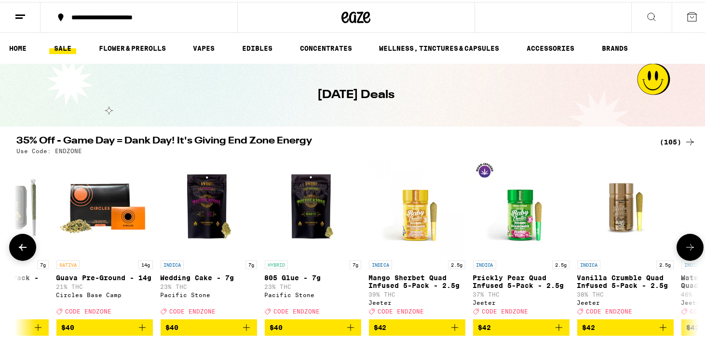
scroll to position [0, 8611]
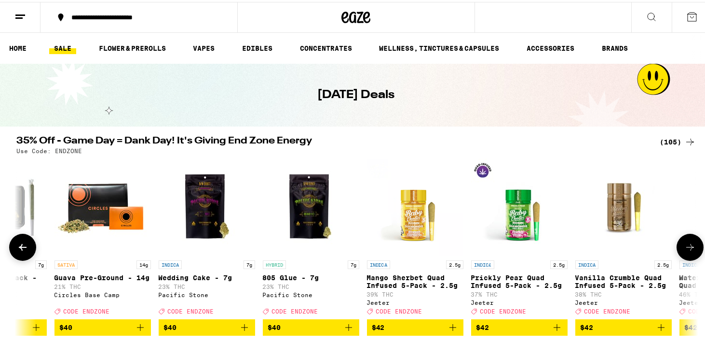
click at [686, 250] on icon at bounding box center [691, 245] width 12 height 12
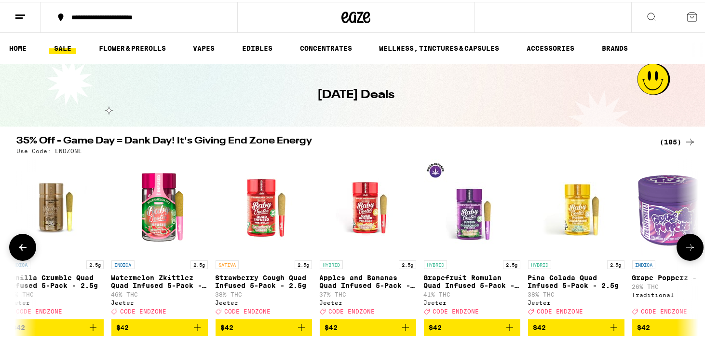
scroll to position [0, 9185]
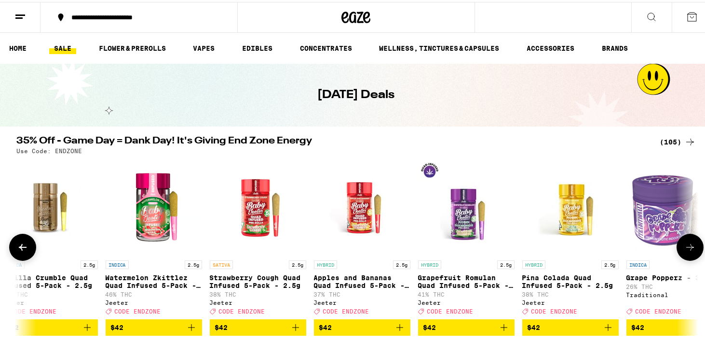
click at [686, 250] on icon at bounding box center [691, 245] width 12 height 12
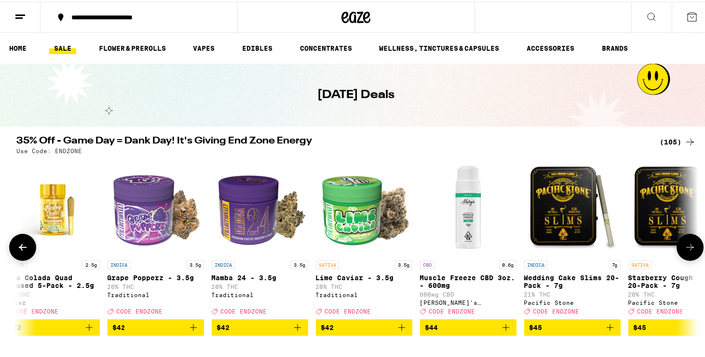
scroll to position [0, 9760]
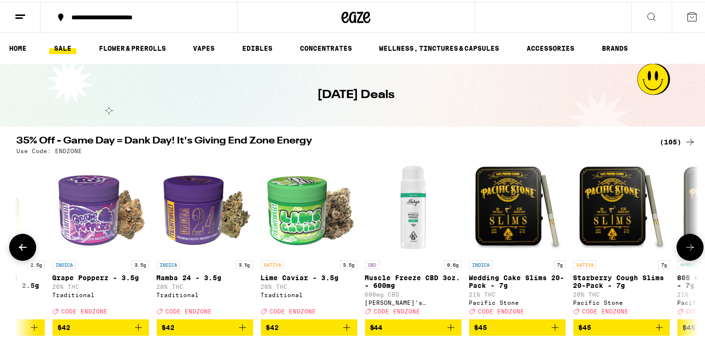
click at [686, 250] on icon at bounding box center [691, 245] width 12 height 12
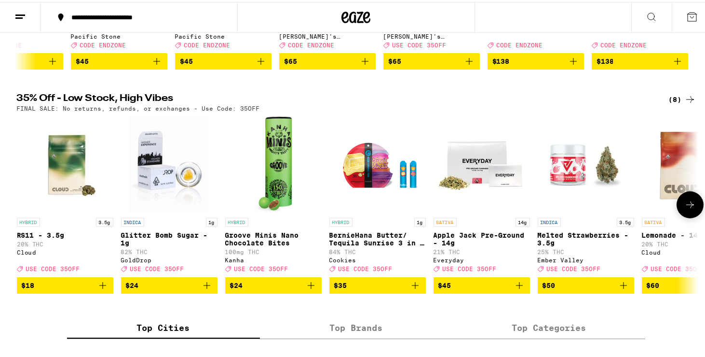
scroll to position [289, 0]
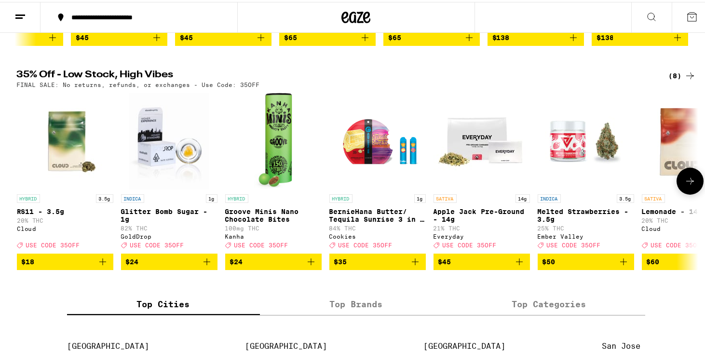
click at [687, 182] on icon at bounding box center [690, 179] width 8 height 7
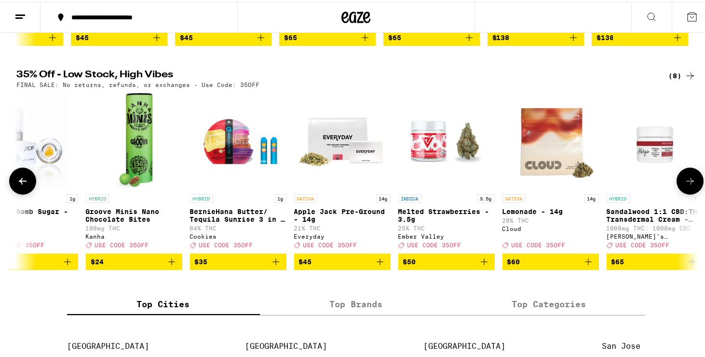
scroll to position [0, 154]
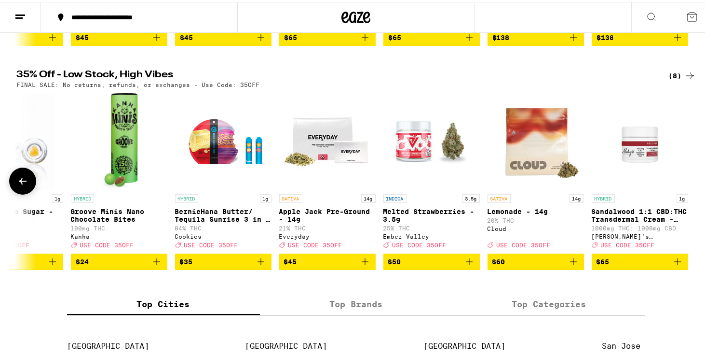
click at [687, 192] on div at bounding box center [690, 178] width 27 height 27
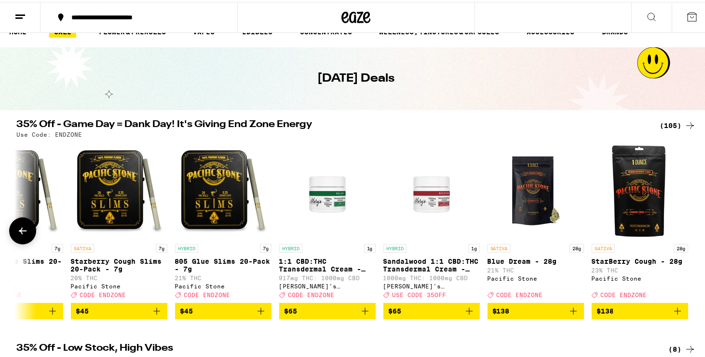
scroll to position [0, 0]
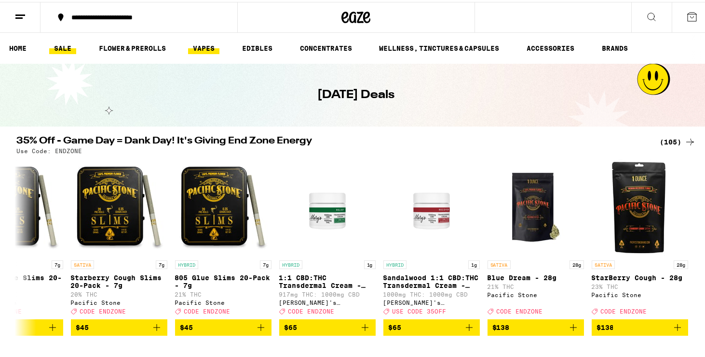
click at [200, 49] on link "VAPES" at bounding box center [203, 47] width 31 height 12
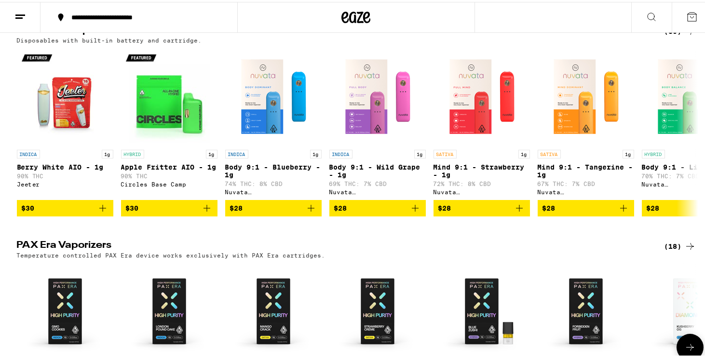
scroll to position [531, 0]
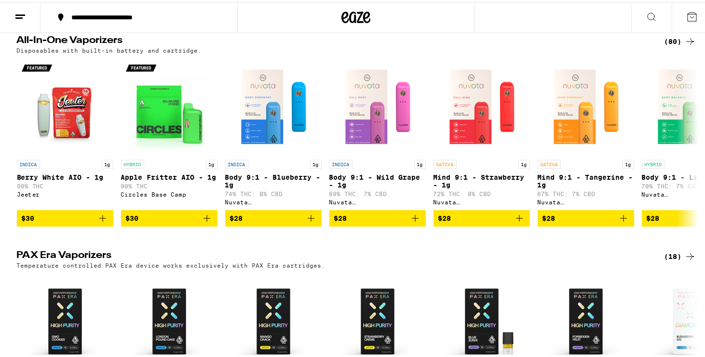
click at [97, 15] on div "**********" at bounding box center [144, 15] width 155 height 7
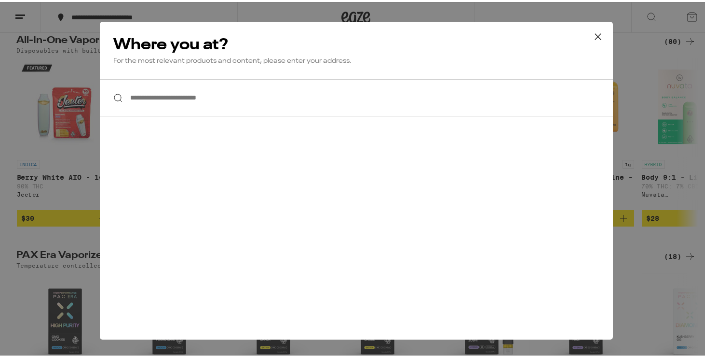
click at [174, 98] on input "**********" at bounding box center [356, 95] width 513 height 37
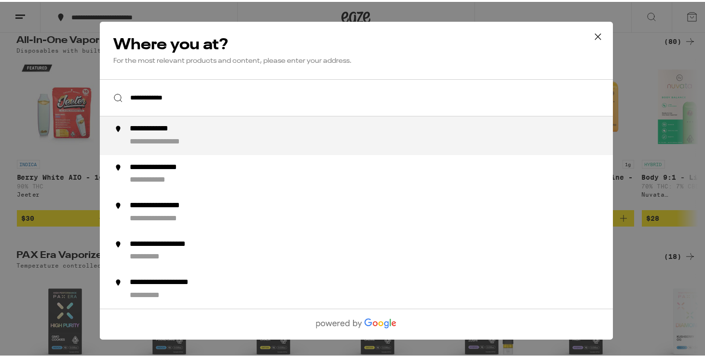
click at [213, 130] on div "**********" at bounding box center [375, 133] width 492 height 23
type input "**********"
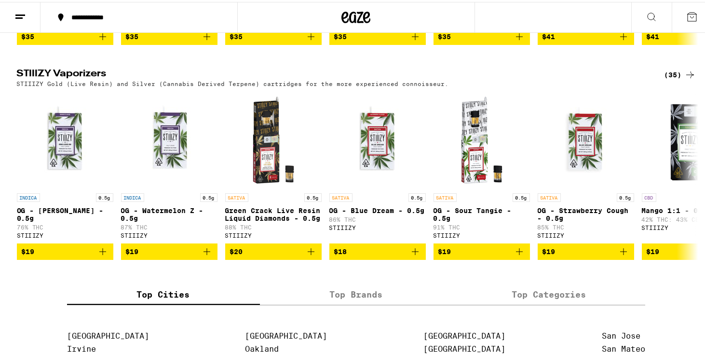
scroll to position [743, 0]
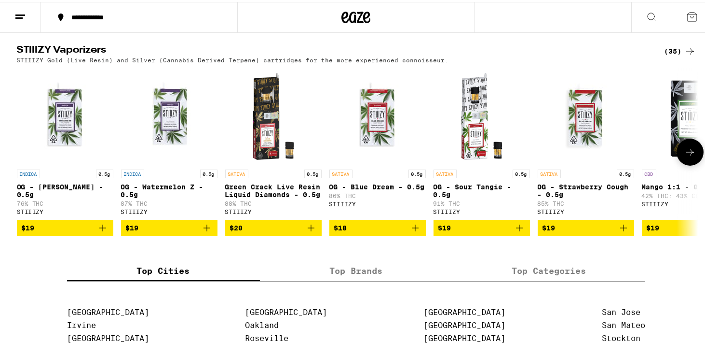
click at [688, 156] on icon at bounding box center [691, 150] width 12 height 12
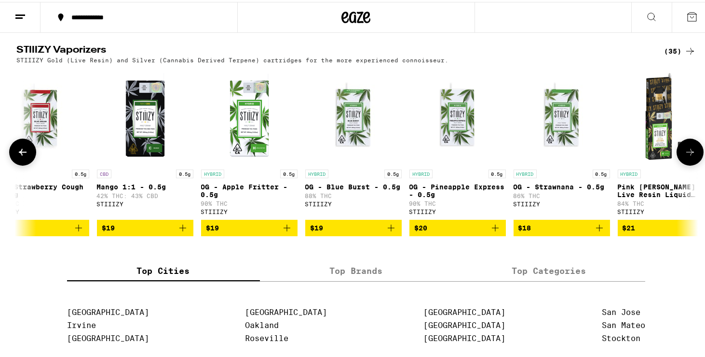
scroll to position [0, 574]
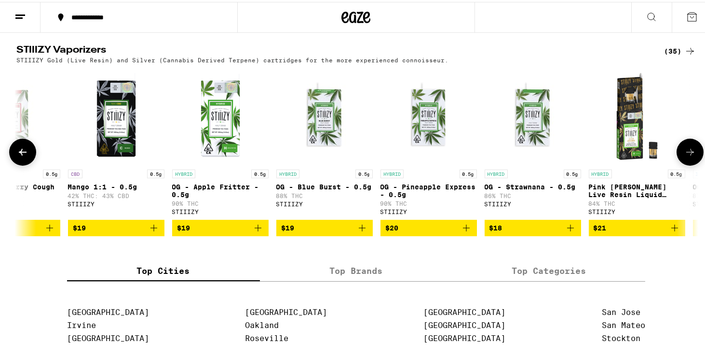
click at [688, 156] on icon at bounding box center [691, 150] width 12 height 12
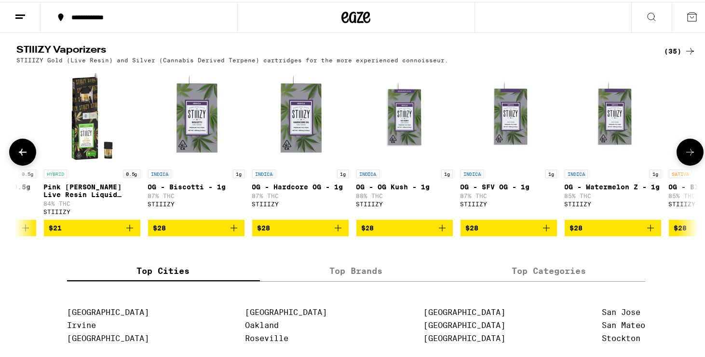
scroll to position [0, 1148]
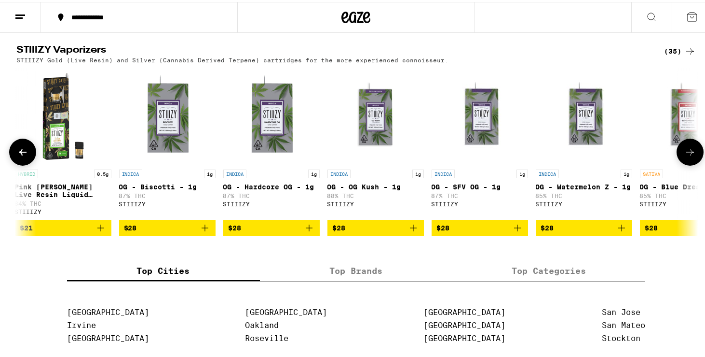
click at [688, 156] on icon at bounding box center [691, 150] width 12 height 12
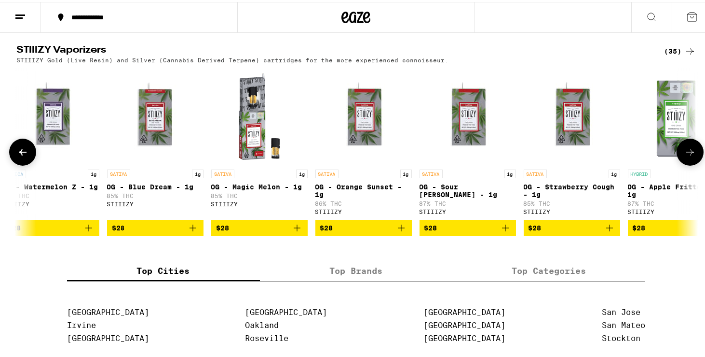
scroll to position [0, 1722]
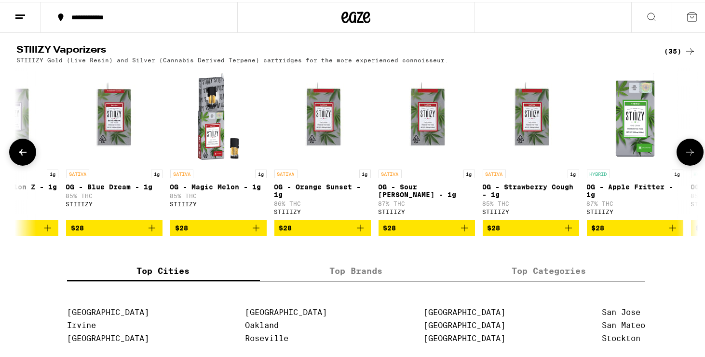
click at [688, 156] on icon at bounding box center [691, 150] width 12 height 12
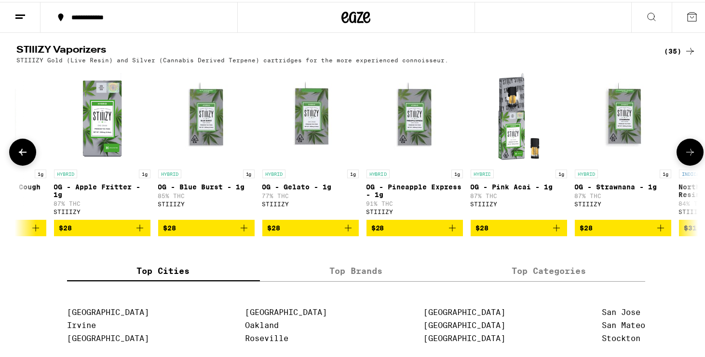
scroll to position [0, 2296]
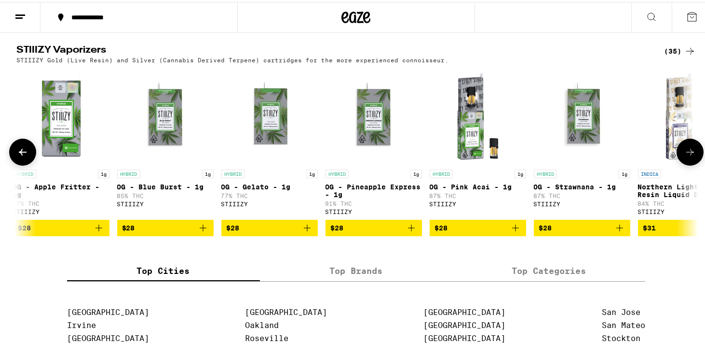
click at [408, 232] on icon "Add to bag" at bounding box center [412, 226] width 12 height 12
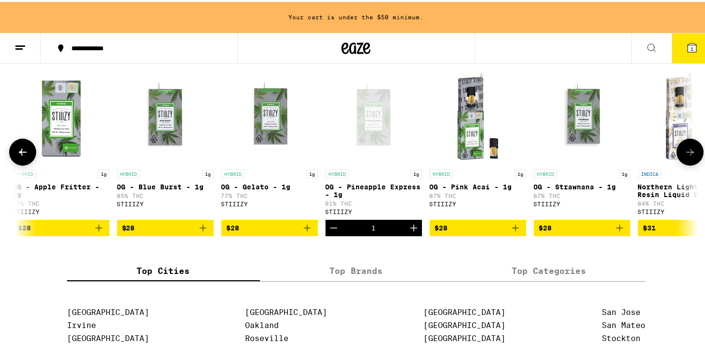
scroll to position [0, 0]
click at [686, 156] on icon at bounding box center [691, 150] width 12 height 12
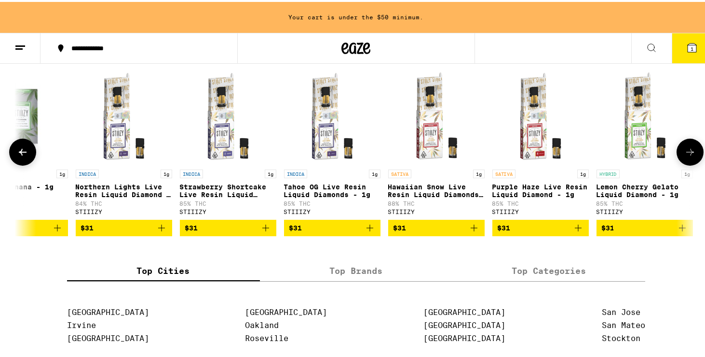
scroll to position [0, 2870]
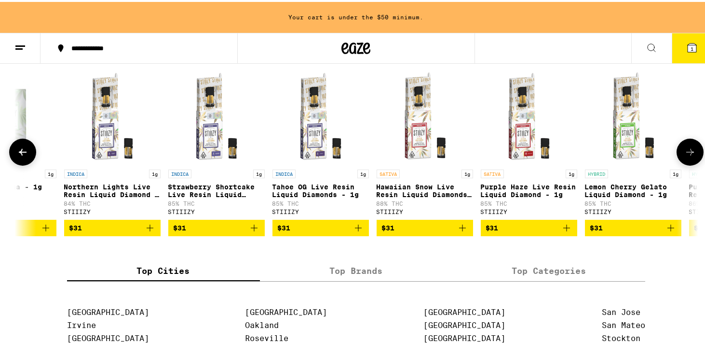
click at [17, 156] on icon at bounding box center [23, 150] width 12 height 12
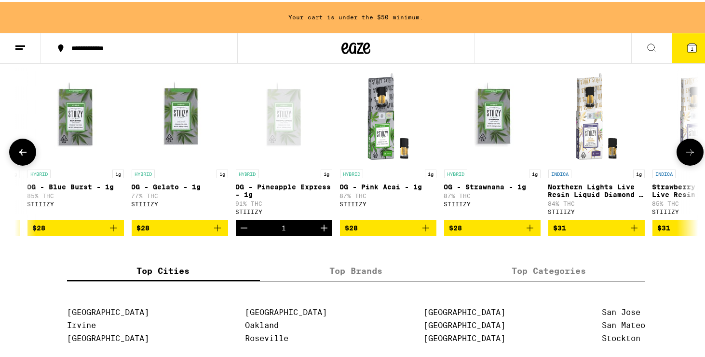
scroll to position [0, 2296]
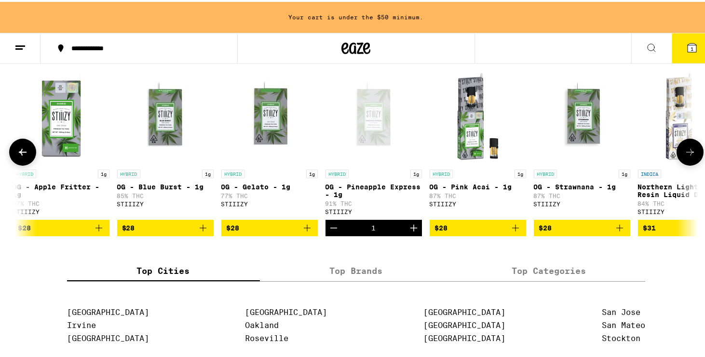
click at [17, 156] on icon at bounding box center [23, 150] width 12 height 12
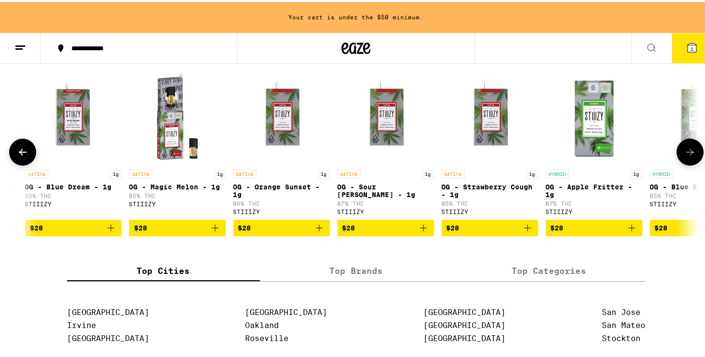
scroll to position [0, 1722]
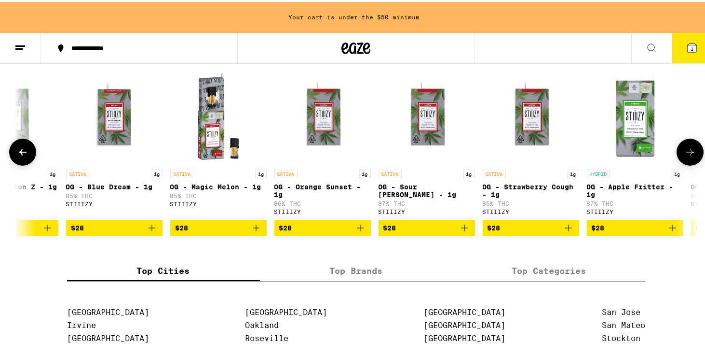
click at [17, 156] on icon at bounding box center [23, 150] width 12 height 12
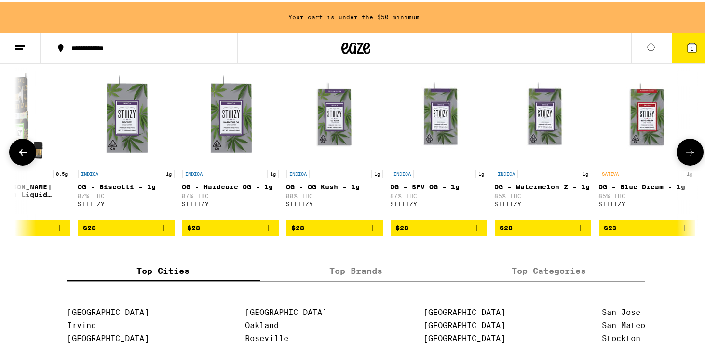
scroll to position [0, 1148]
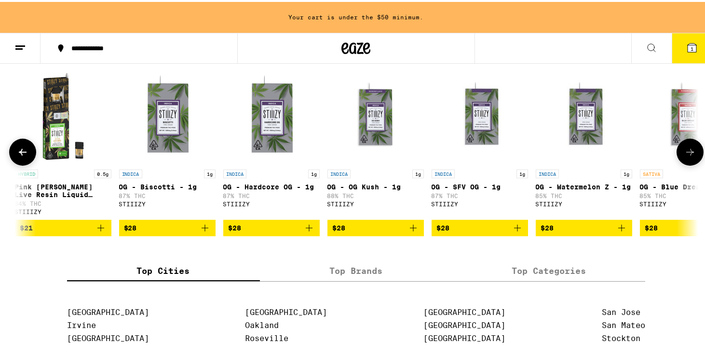
click at [411, 232] on icon "Add to bag" at bounding box center [414, 226] width 12 height 12
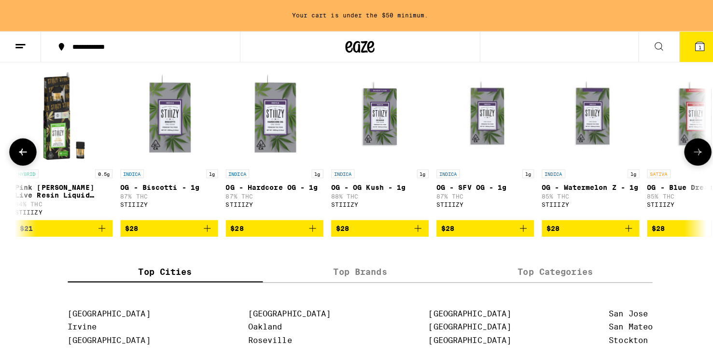
scroll to position [743, 0]
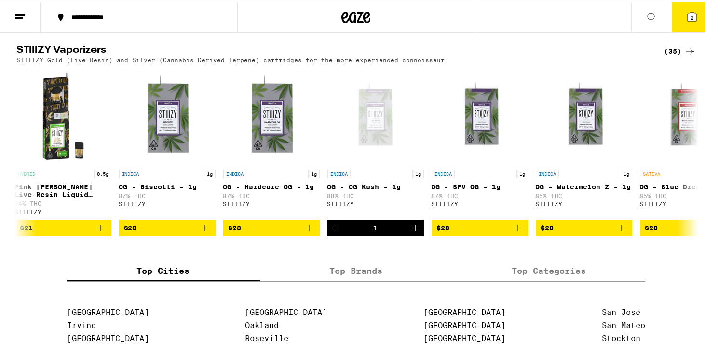
click at [686, 14] on icon at bounding box center [692, 15] width 12 height 12
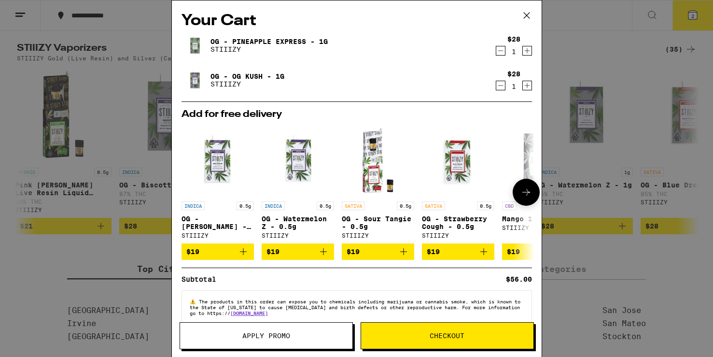
click at [527, 194] on button at bounding box center [525, 191] width 27 height 27
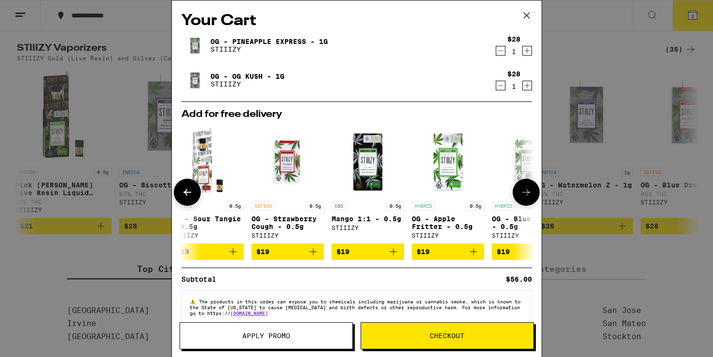
scroll to position [0, 238]
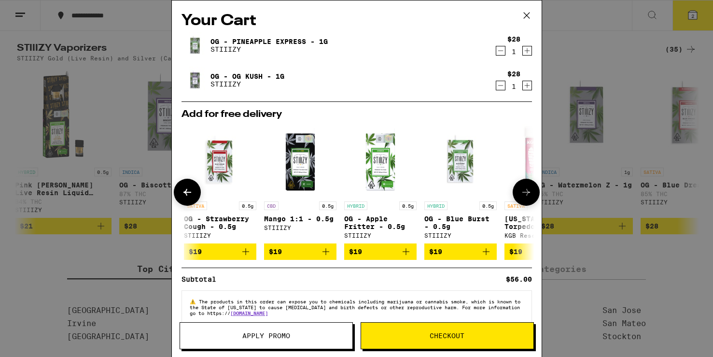
click at [527, 194] on button at bounding box center [525, 191] width 27 height 27
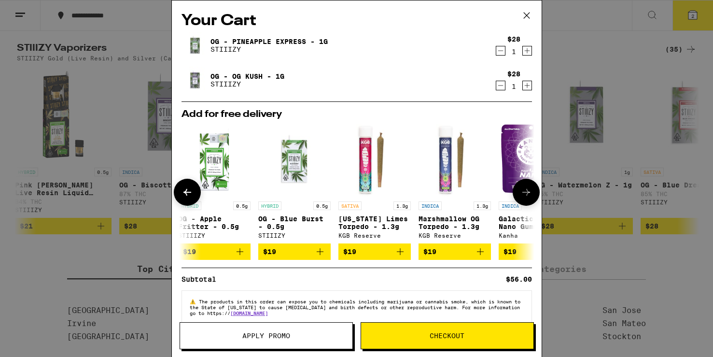
scroll to position [0, 458]
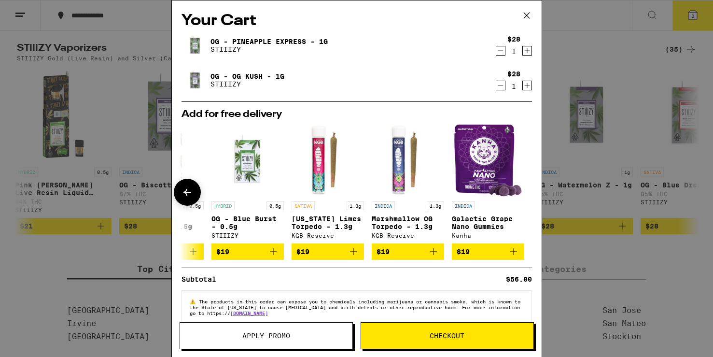
click at [180, 189] on button at bounding box center [187, 191] width 27 height 27
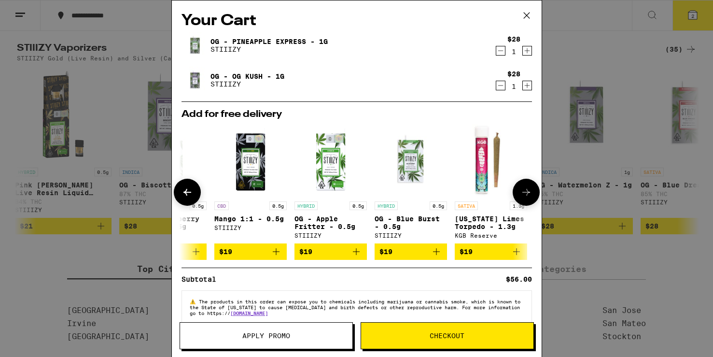
scroll to position [0, 220]
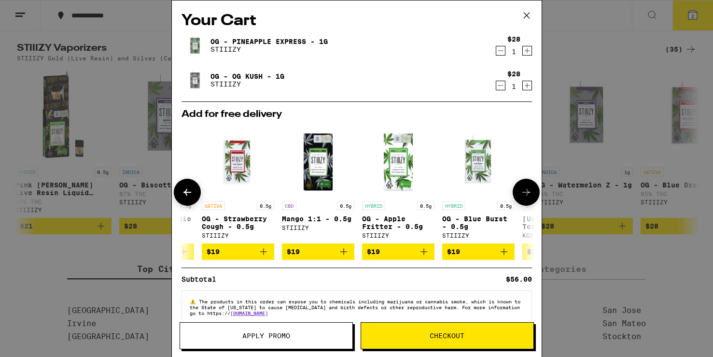
click at [180, 189] on button at bounding box center [187, 191] width 27 height 27
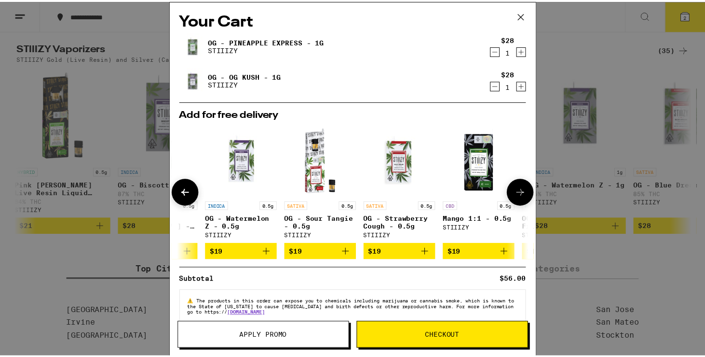
scroll to position [0, 0]
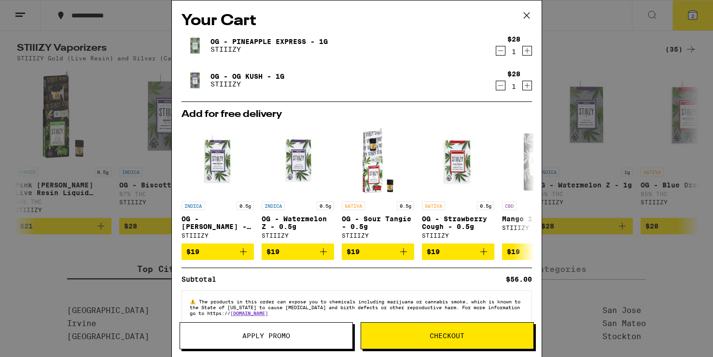
click at [527, 14] on icon at bounding box center [526, 15] width 14 height 14
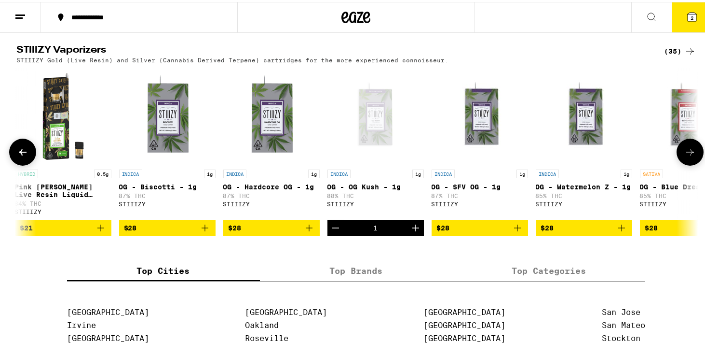
click at [693, 164] on button at bounding box center [690, 150] width 27 height 27
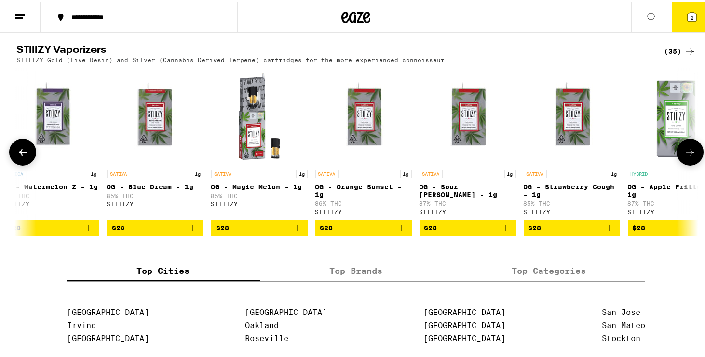
scroll to position [0, 1722]
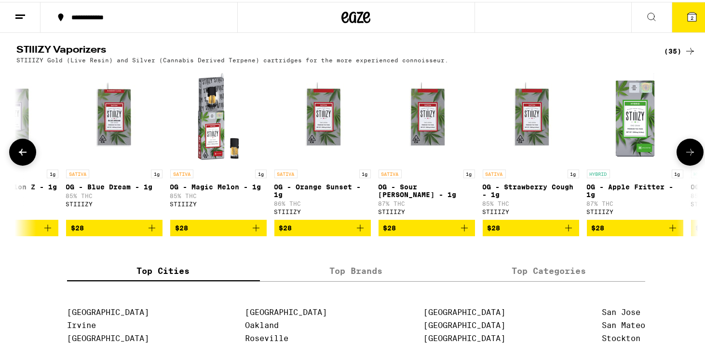
click at [693, 164] on button at bounding box center [690, 150] width 27 height 27
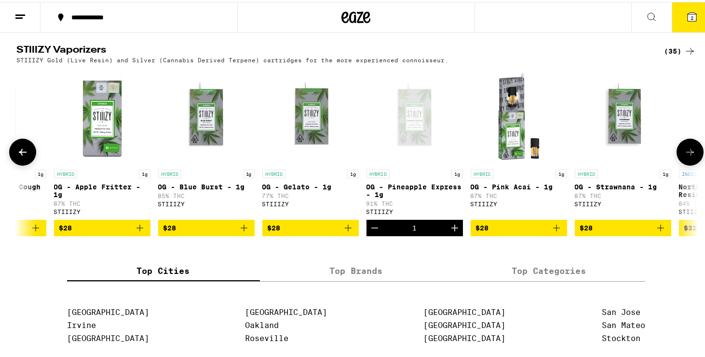
scroll to position [0, 2296]
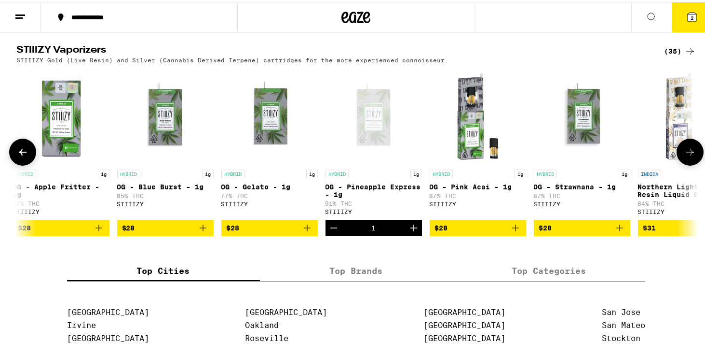
click at [689, 156] on icon at bounding box center [691, 150] width 12 height 12
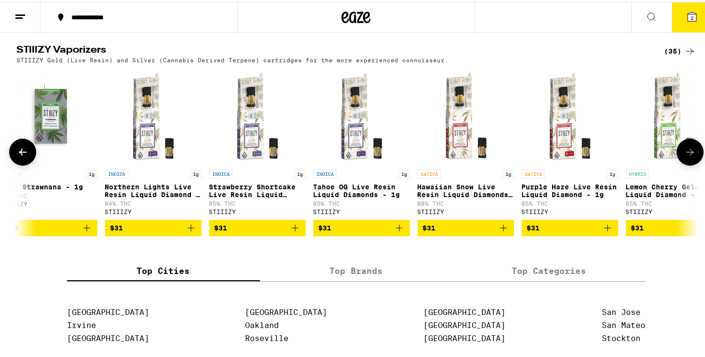
scroll to position [0, 2870]
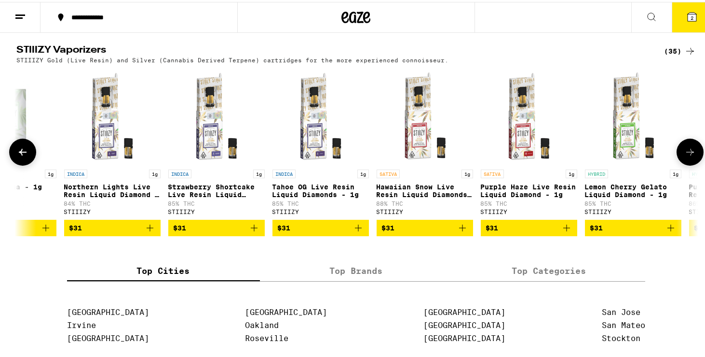
click at [624, 196] on p "Lemon Cherry Gelato Liquid Diamond - 1g" at bounding box center [633, 188] width 96 height 15
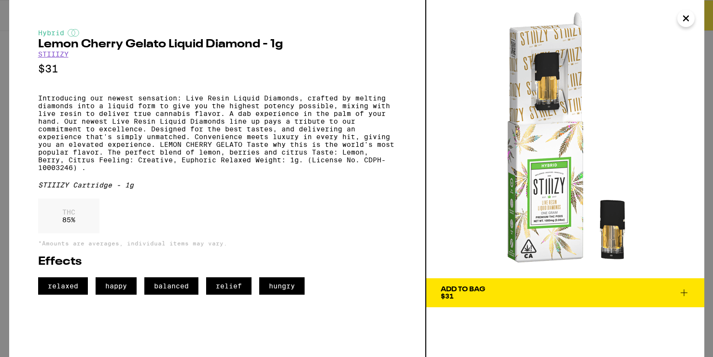
click at [684, 291] on icon at bounding box center [683, 292] width 7 height 7
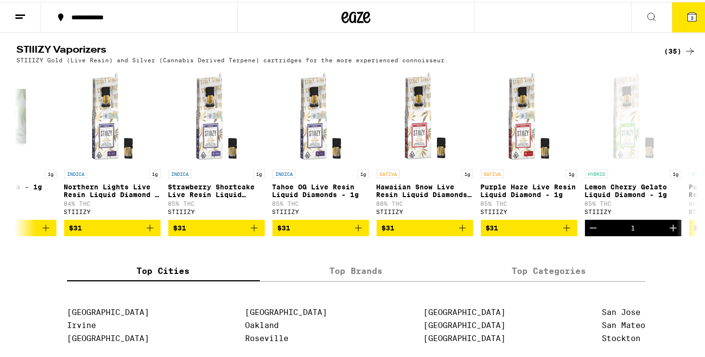
click at [691, 15] on span "3" at bounding box center [692, 16] width 3 height 6
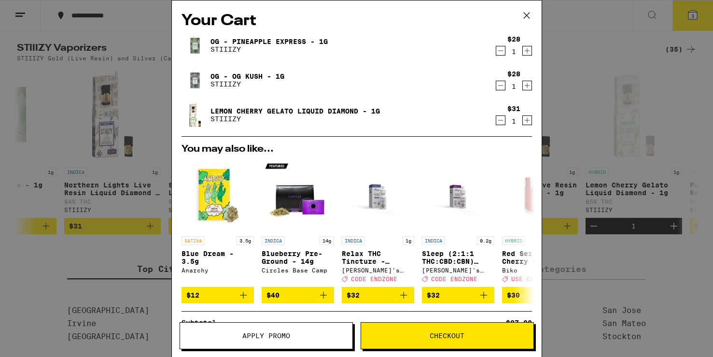
click at [526, 15] on icon at bounding box center [526, 16] width 6 height 6
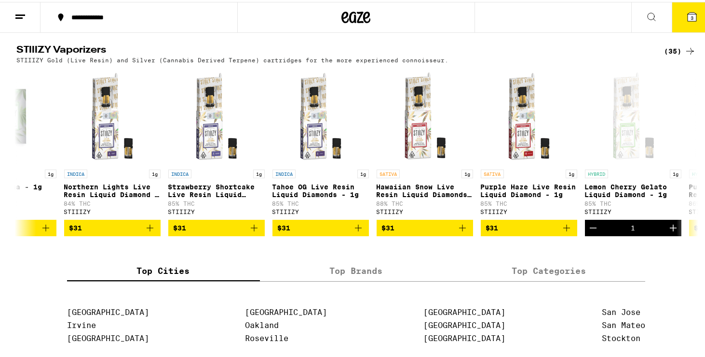
click at [688, 11] on icon at bounding box center [692, 15] width 9 height 9
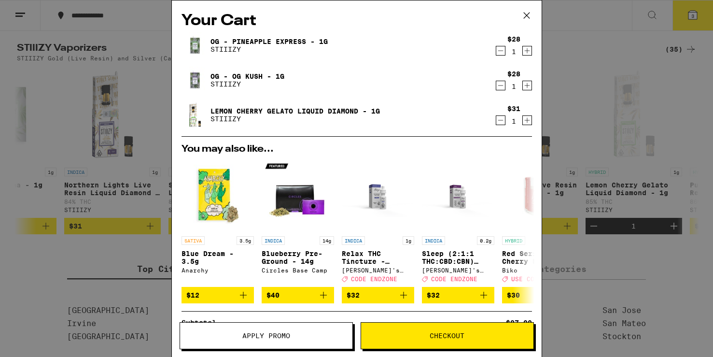
click at [496, 49] on icon "Decrement" at bounding box center [500, 51] width 9 height 12
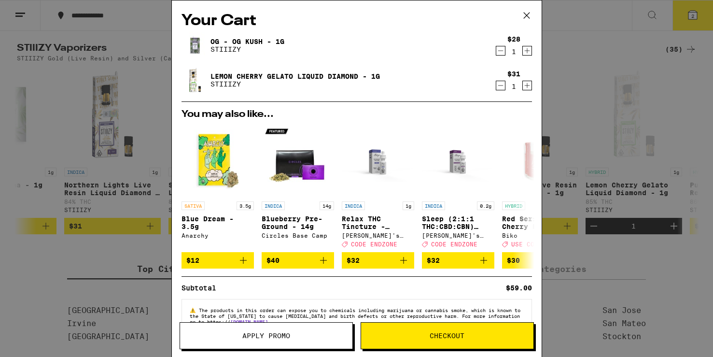
click at [496, 49] on icon "Decrement" at bounding box center [500, 51] width 9 height 12
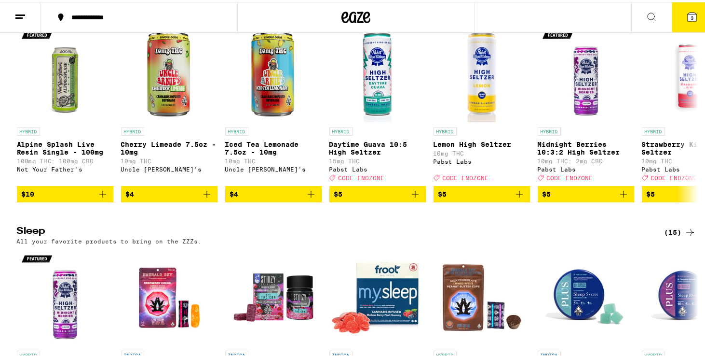
scroll to position [3495, 0]
